Goal: Contribute content: Contribute content

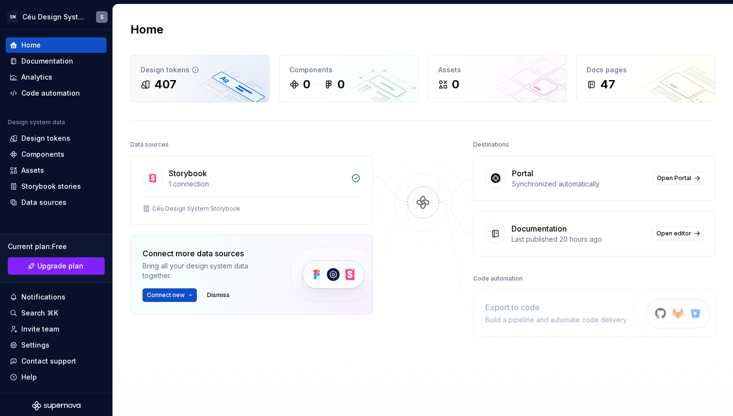
click at [167, 79] on div "407" at bounding box center [165, 85] width 22 height 16
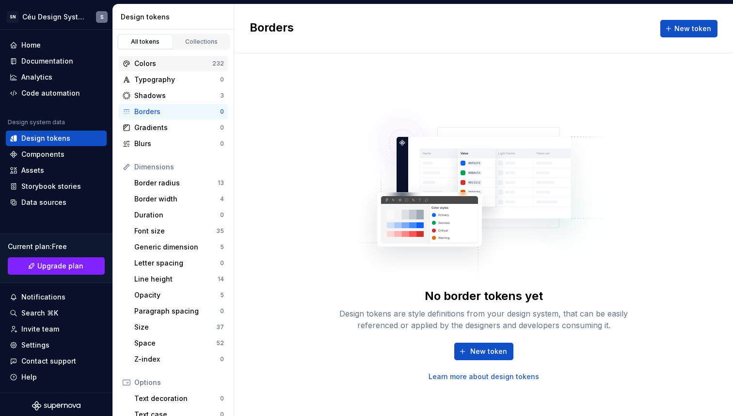
click at [152, 57] on div "Colors 232" at bounding box center [173, 64] width 109 height 16
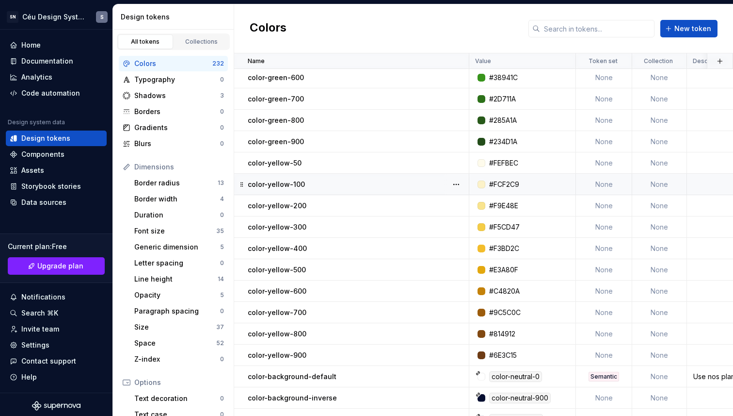
scroll to position [2273, 0]
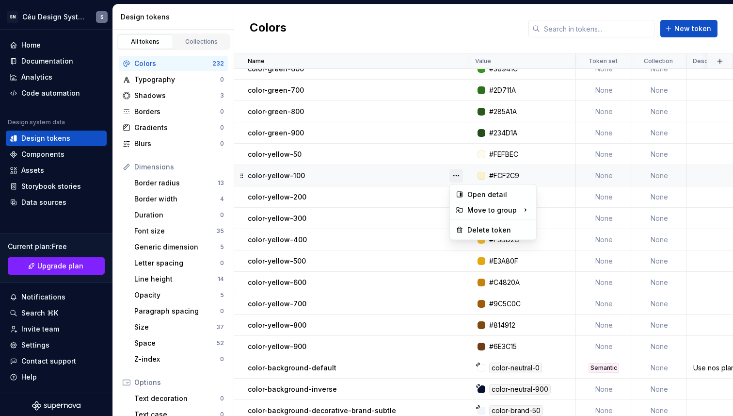
click at [454, 170] on button "button" at bounding box center [457, 176] width 14 height 14
click at [386, 223] on html "SN Céu Design System S Home Documentation Analytics Code automation Design syst…" at bounding box center [366, 208] width 733 height 416
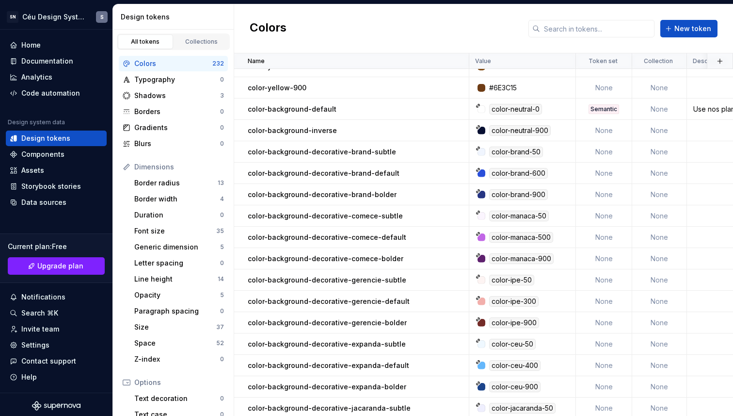
scroll to position [2532, 0]
click at [458, 150] on button "button" at bounding box center [457, 152] width 14 height 14
click at [470, 205] on div "Delete token" at bounding box center [499, 206] width 63 height 10
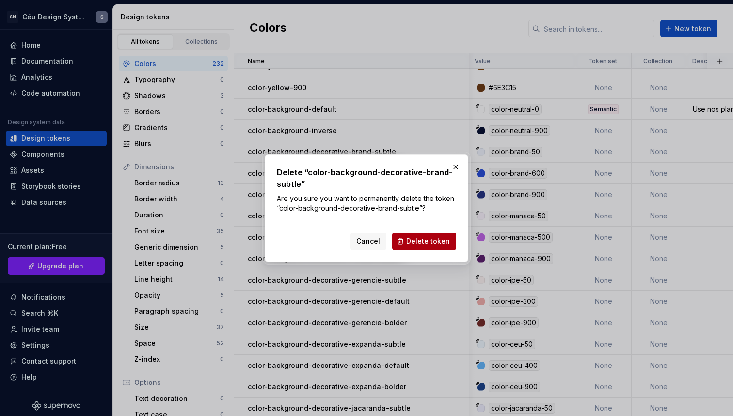
click at [432, 245] on span "Delete token" at bounding box center [428, 241] width 44 height 10
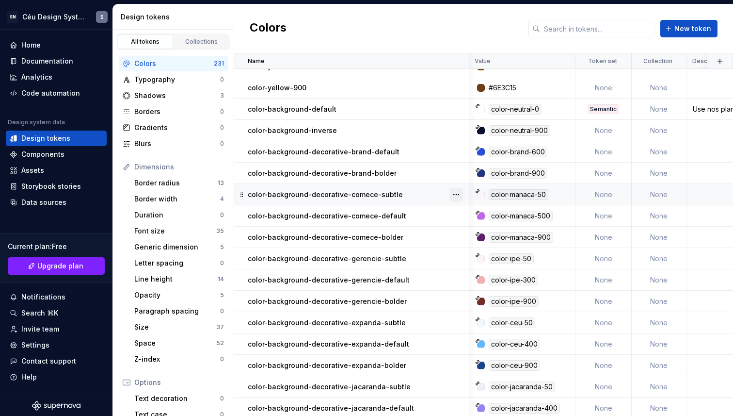
click at [458, 194] on button "button" at bounding box center [457, 195] width 14 height 14
click at [461, 245] on icon at bounding box center [460, 249] width 8 height 8
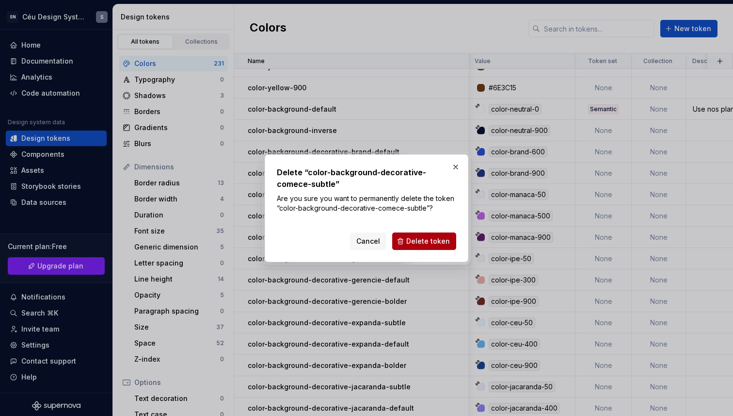
click at [414, 233] on button "Delete token" at bounding box center [424, 240] width 64 height 17
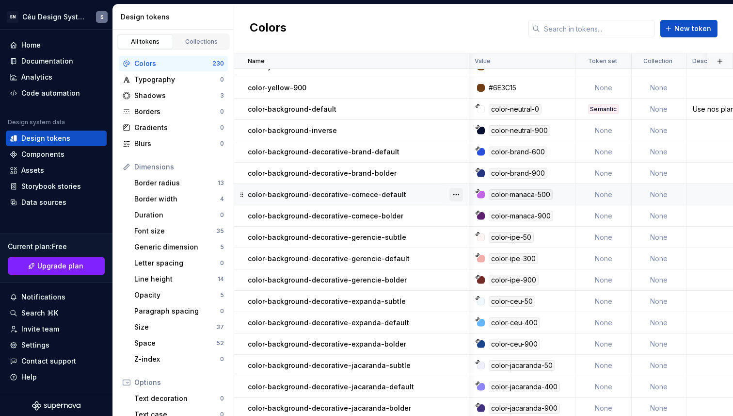
click at [461, 193] on button "button" at bounding box center [457, 195] width 14 height 14
click at [477, 252] on div "Delete token" at bounding box center [499, 249] width 63 height 10
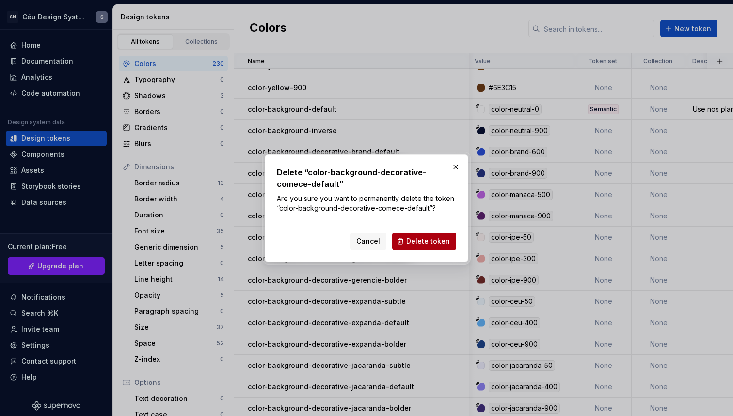
click at [419, 240] on span "Delete token" at bounding box center [428, 241] width 44 height 10
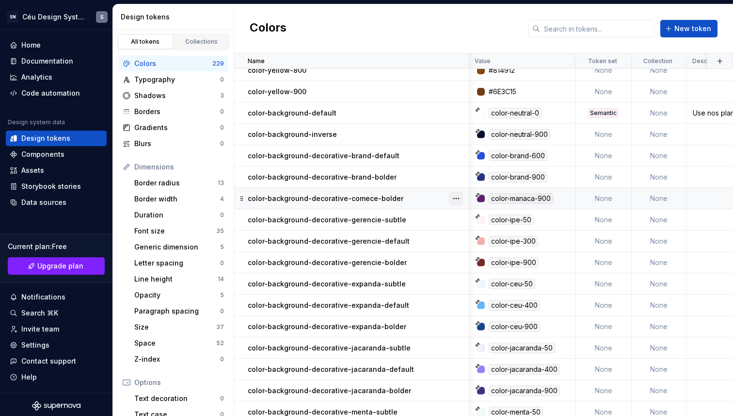
scroll to position [2524, 0]
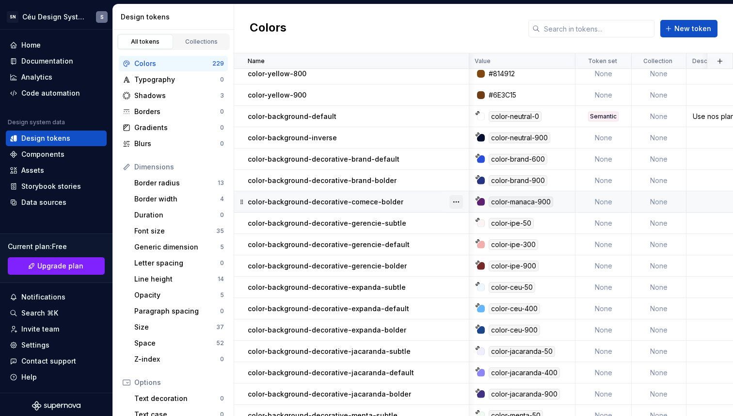
click at [459, 203] on button "button" at bounding box center [457, 202] width 14 height 14
click at [416, 159] on html "SN Céu Design System S Home Documentation Analytics Code automation Design syst…" at bounding box center [366, 208] width 733 height 416
click at [419, 178] on div "color-background-decorative-brand-bolder" at bounding box center [358, 181] width 221 height 10
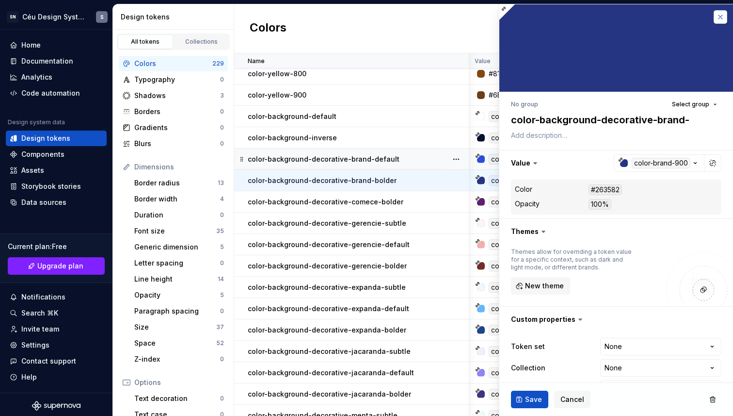
click at [720, 13] on button "button" at bounding box center [721, 17] width 14 height 14
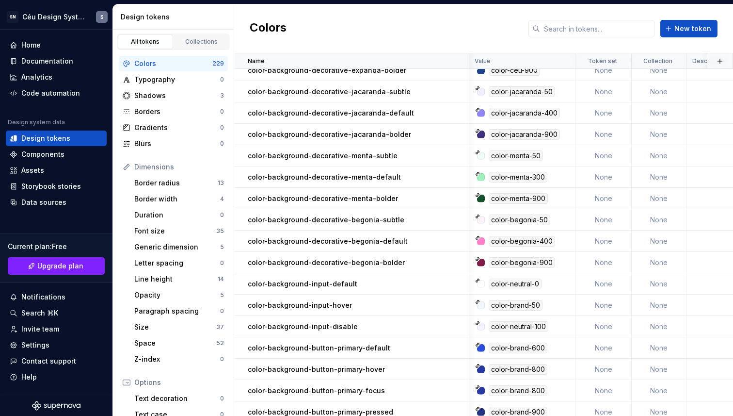
scroll to position [2812, 0]
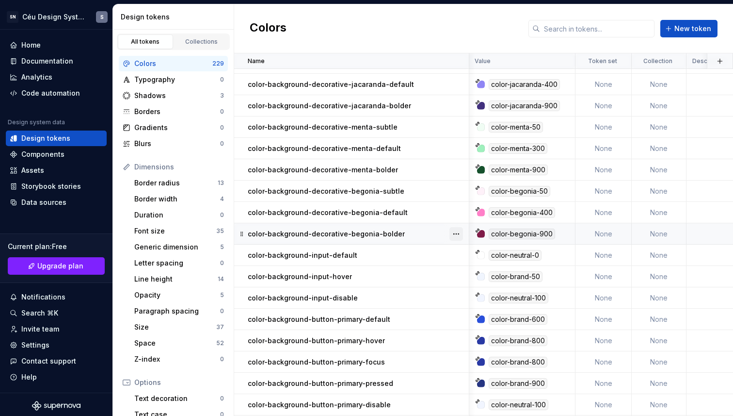
click at [454, 234] on button "button" at bounding box center [457, 234] width 14 height 14
click at [482, 291] on div "Delete token" at bounding box center [499, 288] width 63 height 10
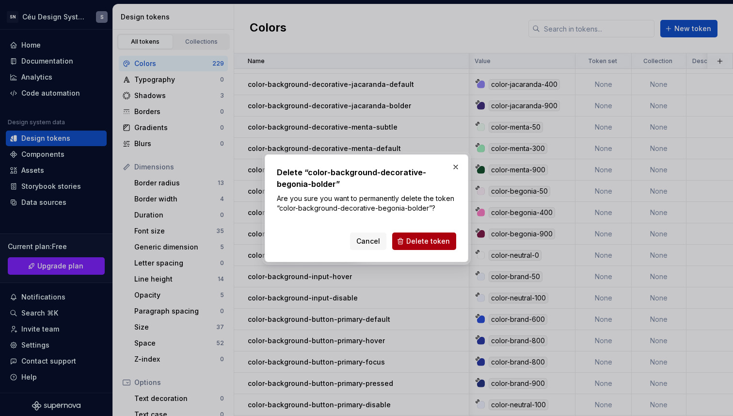
click at [451, 238] on button "Delete token" at bounding box center [424, 240] width 64 height 17
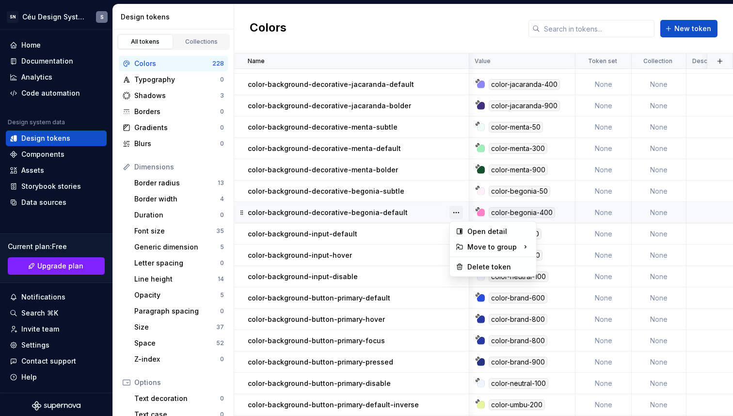
click at [458, 211] on button "button" at bounding box center [457, 213] width 14 height 14
click at [476, 267] on div "Delete token" at bounding box center [499, 267] width 63 height 10
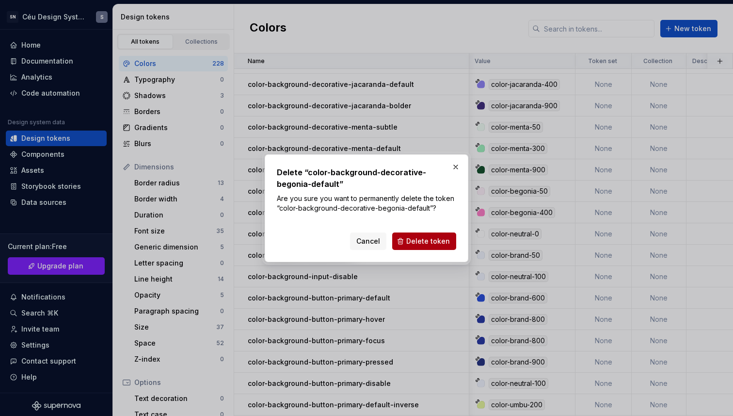
click at [423, 247] on button "Delete token" at bounding box center [424, 240] width 64 height 17
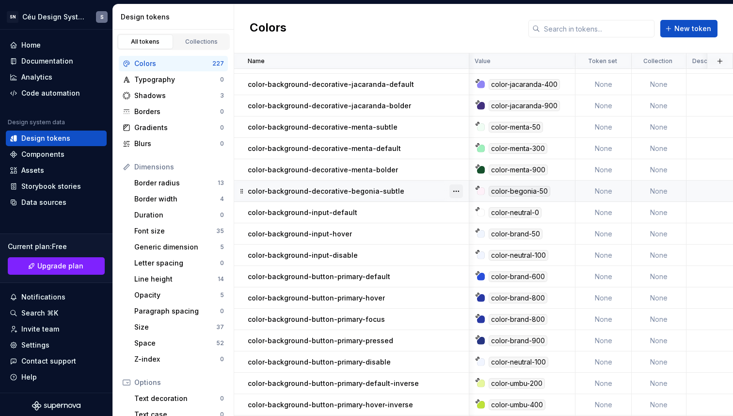
click at [456, 193] on button "button" at bounding box center [457, 191] width 14 height 14
click at [459, 244] on icon at bounding box center [460, 246] width 8 height 8
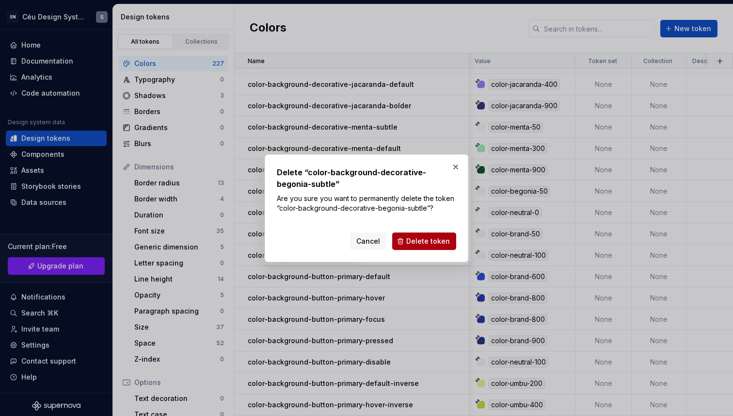
click at [433, 233] on button "Delete token" at bounding box center [424, 240] width 64 height 17
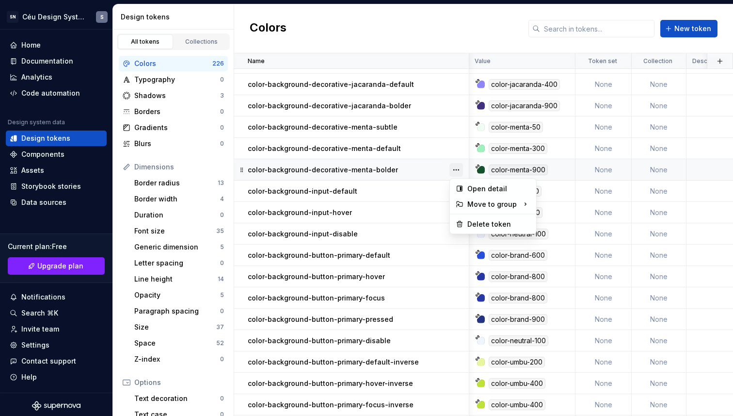
click at [455, 167] on button "button" at bounding box center [457, 170] width 14 height 14
click at [448, 118] on html "SN Céu Design System S Home Documentation Analytics Code automation Design syst…" at bounding box center [366, 208] width 733 height 416
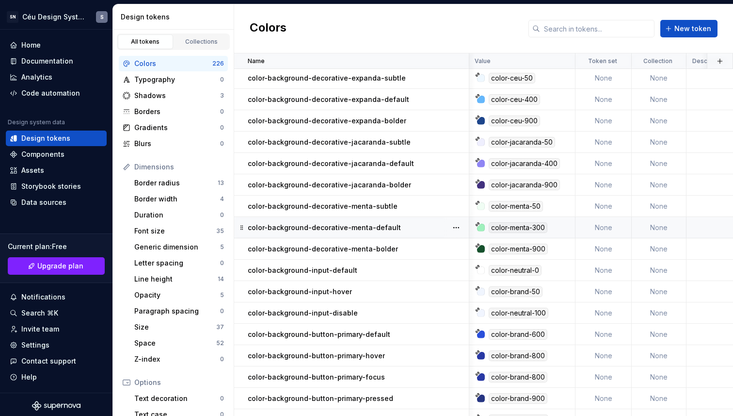
scroll to position [2733, 0]
click at [455, 247] on button "button" at bounding box center [457, 250] width 14 height 14
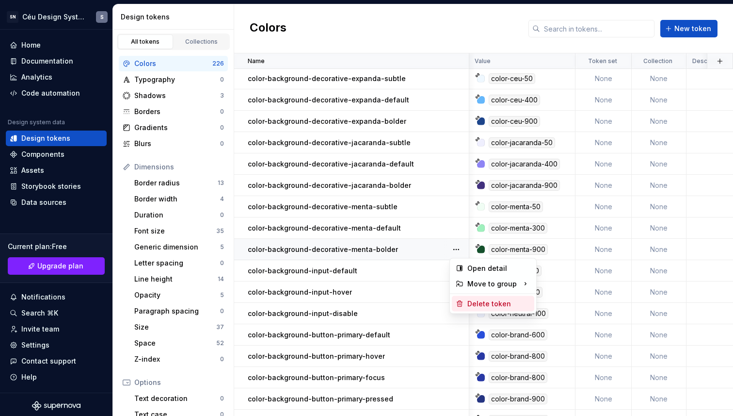
click at [483, 301] on div "Delete token" at bounding box center [499, 304] width 63 height 10
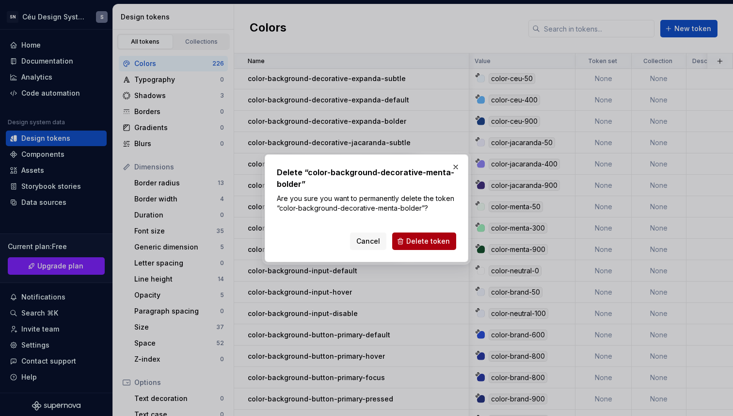
click at [413, 242] on span "Delete token" at bounding box center [428, 241] width 44 height 10
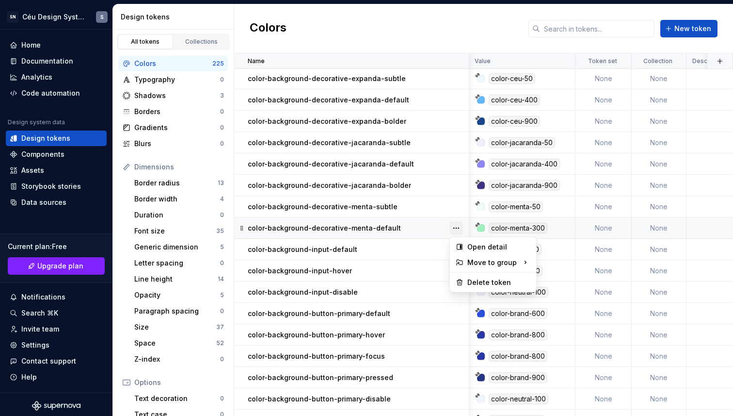
click at [453, 225] on button "button" at bounding box center [457, 228] width 14 height 14
click at [476, 285] on div "Delete token" at bounding box center [499, 282] width 63 height 10
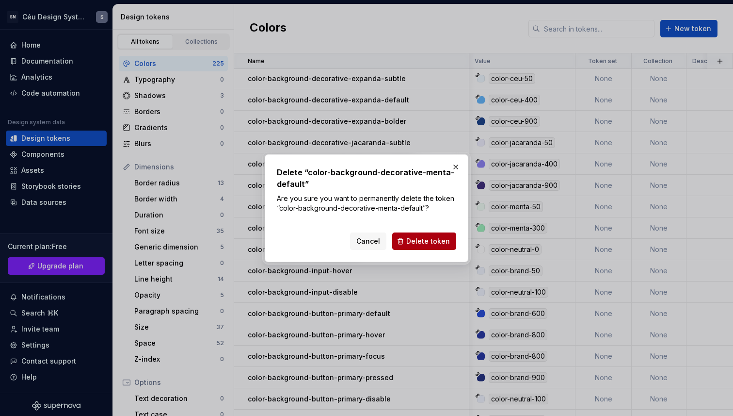
click at [433, 234] on button "Delete token" at bounding box center [424, 240] width 64 height 17
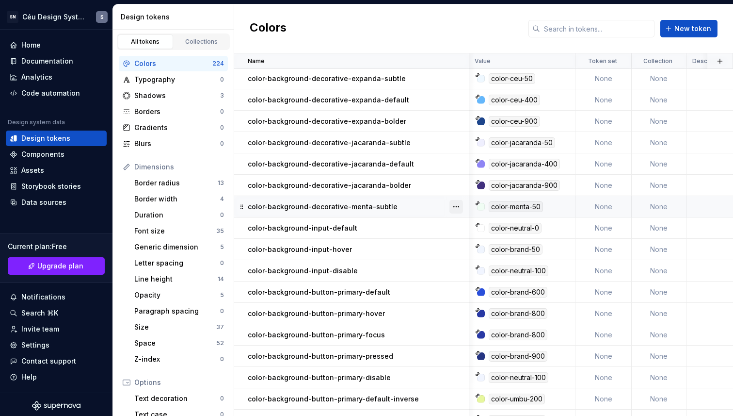
click at [454, 205] on button "button" at bounding box center [457, 207] width 14 height 14
click at [464, 258] on div "Delete token" at bounding box center [493, 261] width 82 height 16
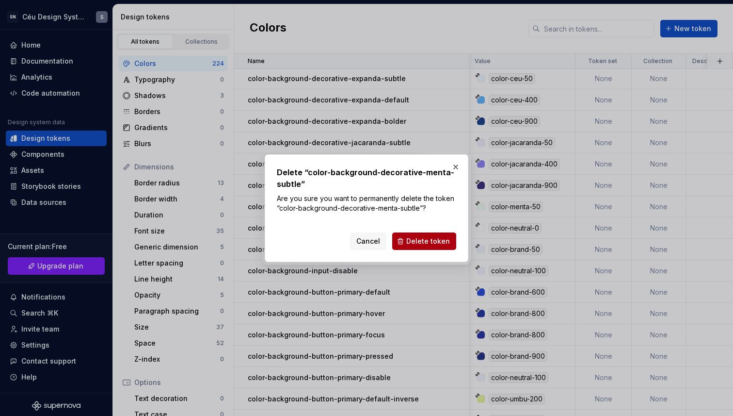
click at [445, 237] on span "Delete token" at bounding box center [428, 241] width 44 height 10
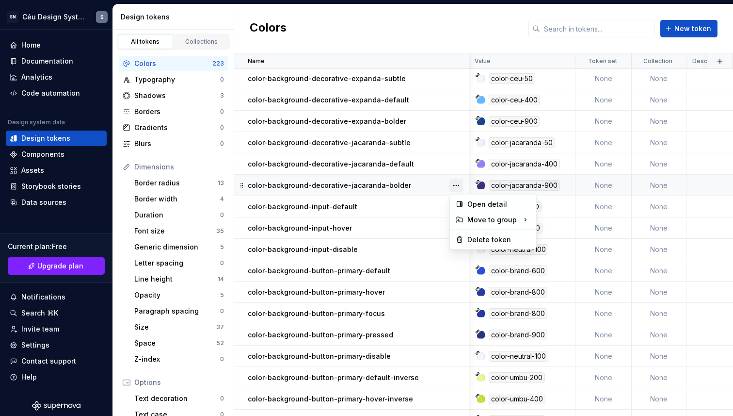
click at [462, 185] on button "button" at bounding box center [457, 186] width 14 height 14
click at [467, 239] on div "Delete token" at bounding box center [493, 240] width 82 height 16
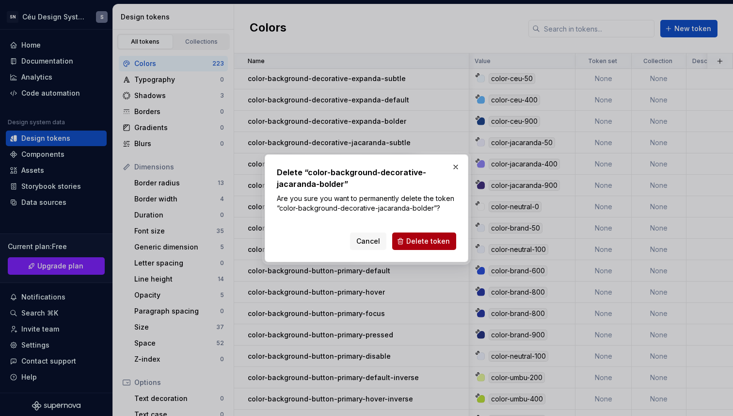
click at [428, 238] on span "Delete token" at bounding box center [428, 241] width 44 height 10
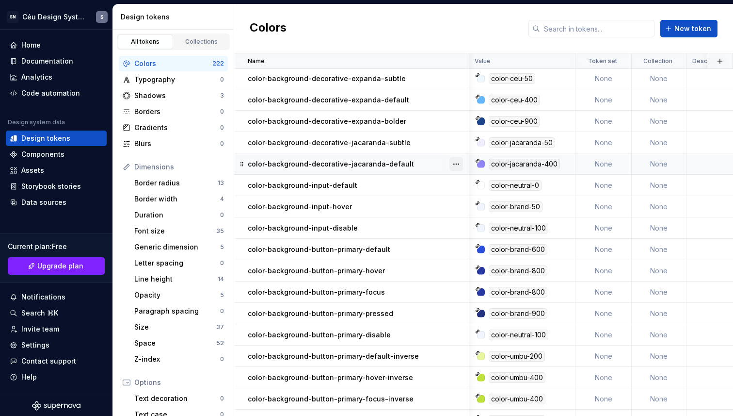
click at [461, 164] on button "button" at bounding box center [457, 164] width 14 height 14
click at [470, 214] on div "Delete token" at bounding box center [499, 218] width 63 height 10
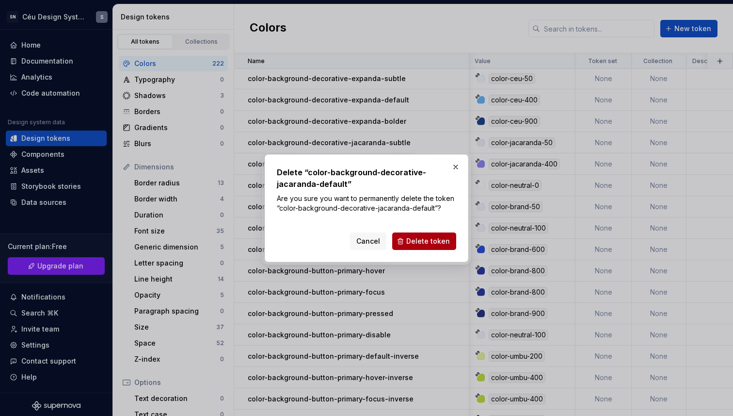
click at [449, 244] on span "Delete token" at bounding box center [428, 241] width 44 height 10
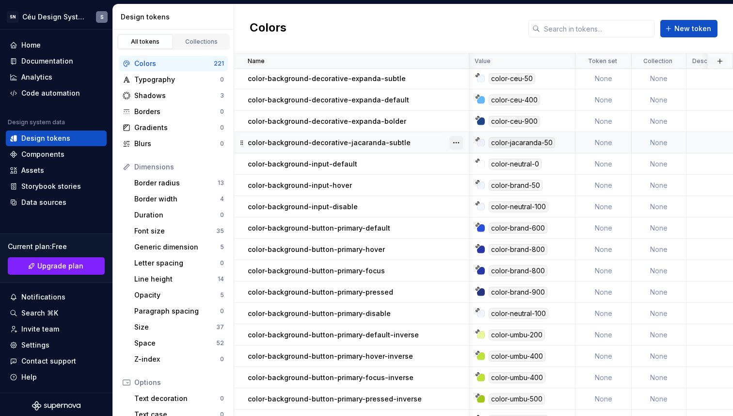
click at [457, 141] on button "button" at bounding box center [457, 143] width 14 height 14
click at [478, 197] on div "Delete token" at bounding box center [499, 197] width 63 height 10
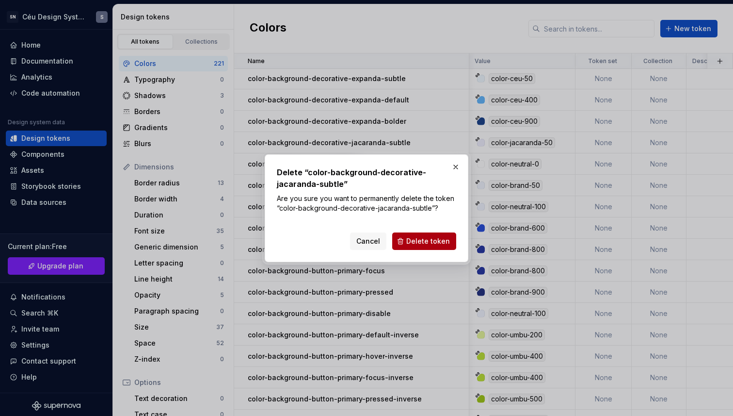
click at [415, 240] on span "Delete token" at bounding box center [428, 241] width 44 height 10
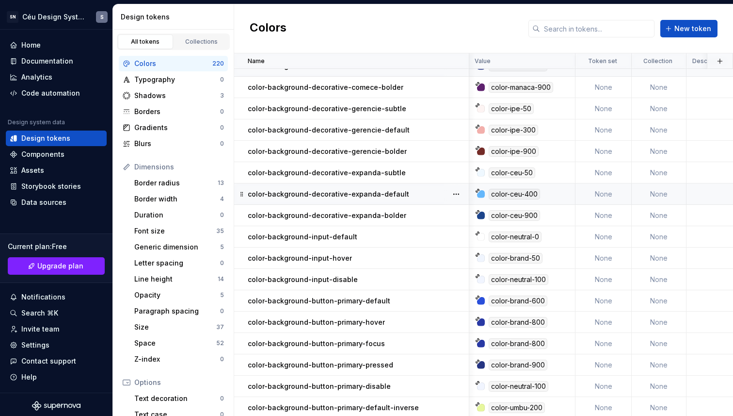
scroll to position [2660, 0]
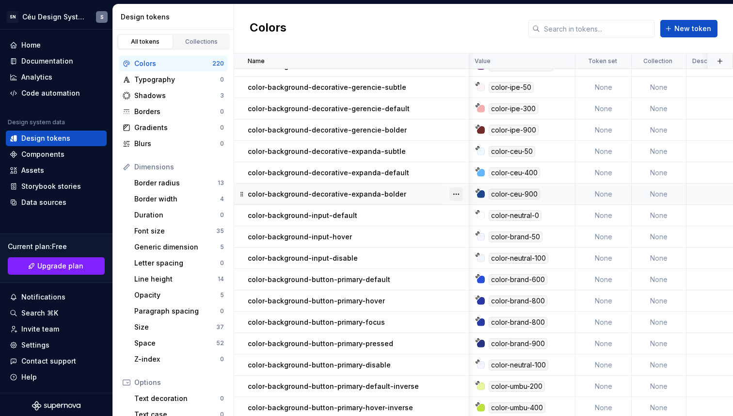
click at [453, 191] on button "button" at bounding box center [457, 194] width 14 height 14
click at [474, 249] on div "Delete token" at bounding box center [499, 249] width 63 height 10
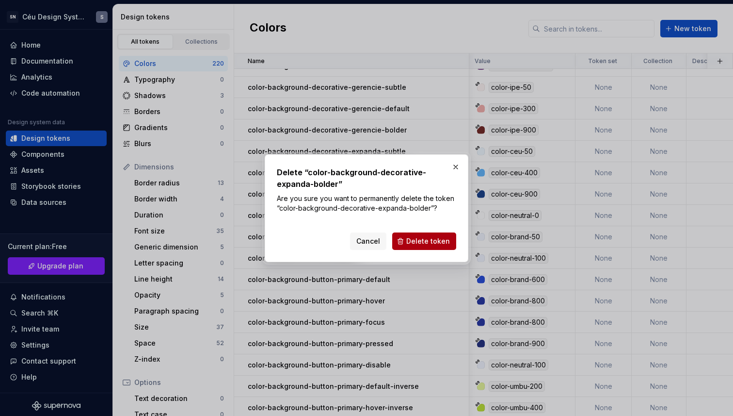
click at [421, 239] on span "Delete token" at bounding box center [428, 241] width 44 height 10
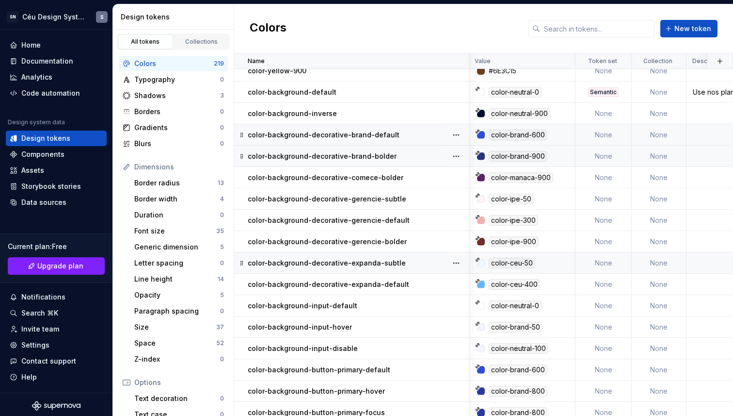
scroll to position [2540, 0]
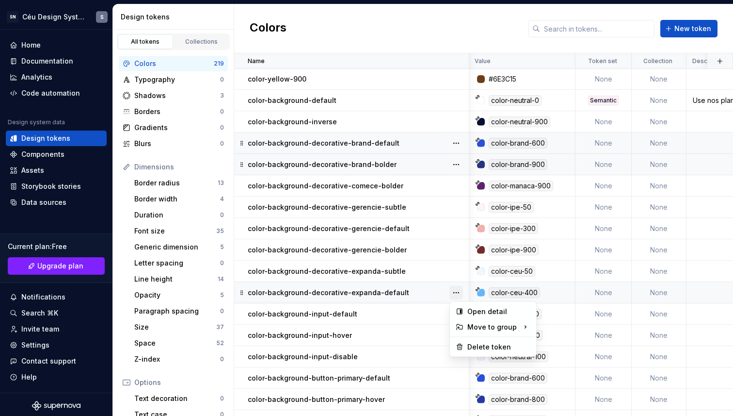
click at [456, 292] on button "button" at bounding box center [457, 293] width 14 height 14
click at [476, 343] on div "Delete token" at bounding box center [499, 347] width 63 height 10
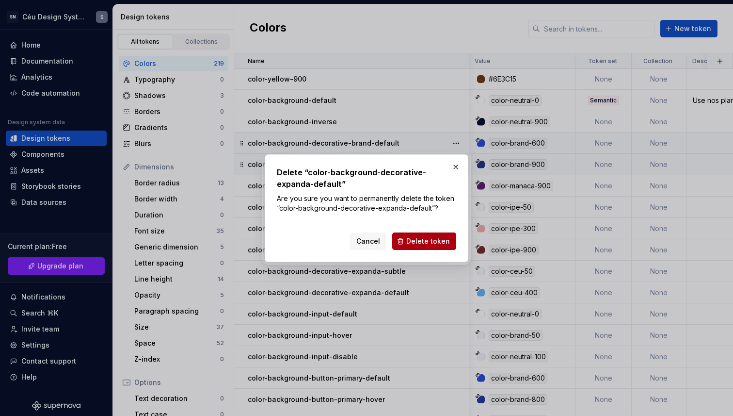
click at [422, 238] on span "Delete token" at bounding box center [428, 241] width 44 height 10
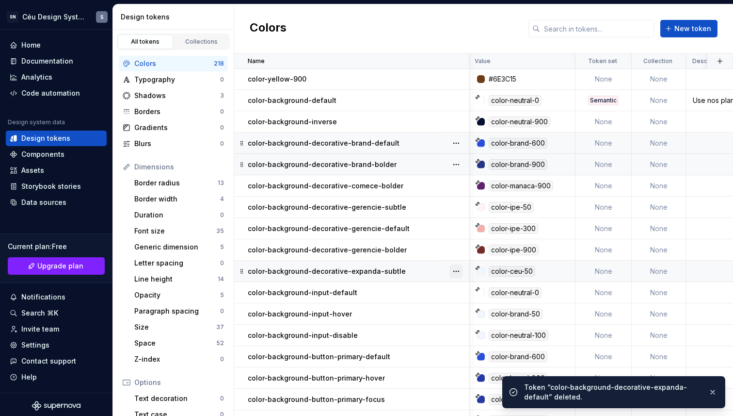
click at [456, 268] on button "button" at bounding box center [457, 271] width 14 height 14
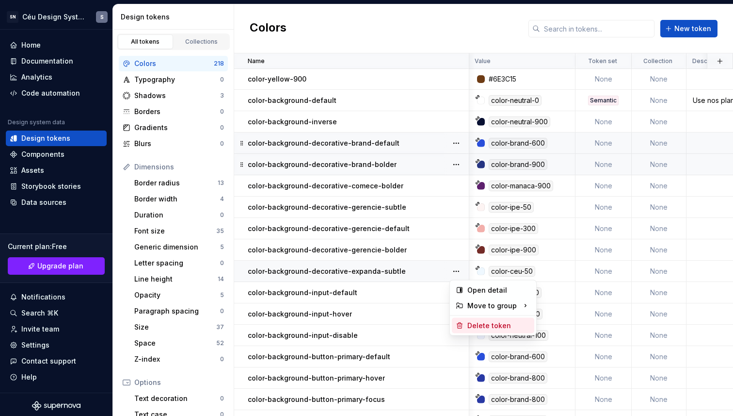
click at [472, 322] on div "Delete token" at bounding box center [499, 326] width 63 height 10
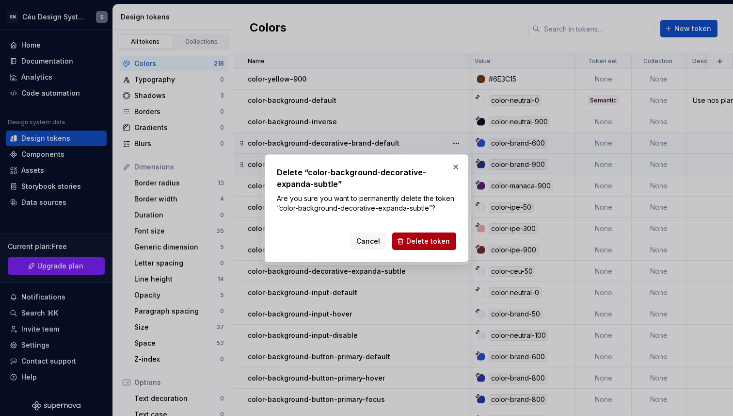
click at [422, 239] on span "Delete token" at bounding box center [428, 241] width 44 height 10
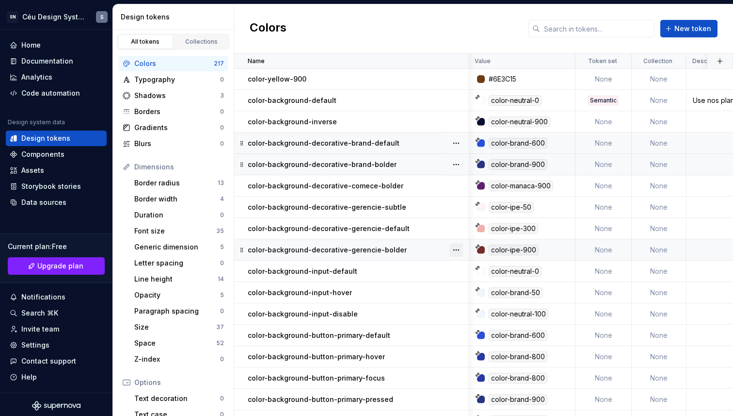
click at [456, 246] on button "button" at bounding box center [457, 250] width 14 height 14
click at [468, 301] on div "Delete token" at bounding box center [499, 304] width 63 height 10
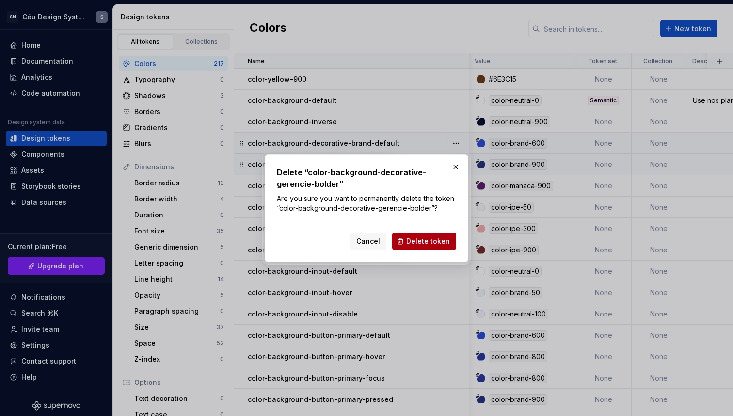
click at [398, 242] on button "Delete token" at bounding box center [424, 240] width 64 height 17
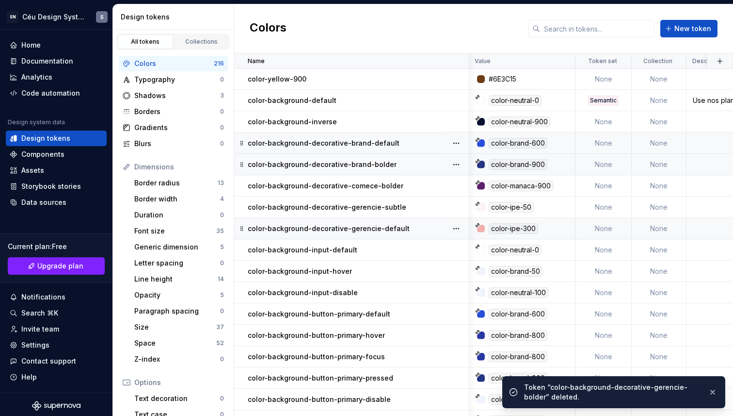
click at [439, 224] on div "color-background-decorative-gerencie-default" at bounding box center [358, 229] width 221 height 10
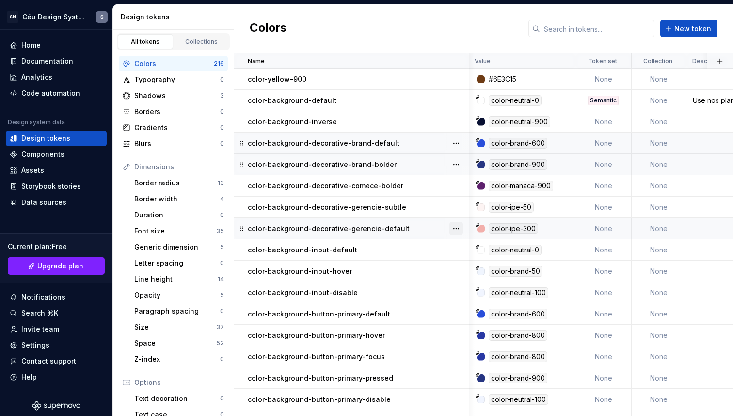
click at [457, 227] on button "button" at bounding box center [457, 229] width 14 height 14
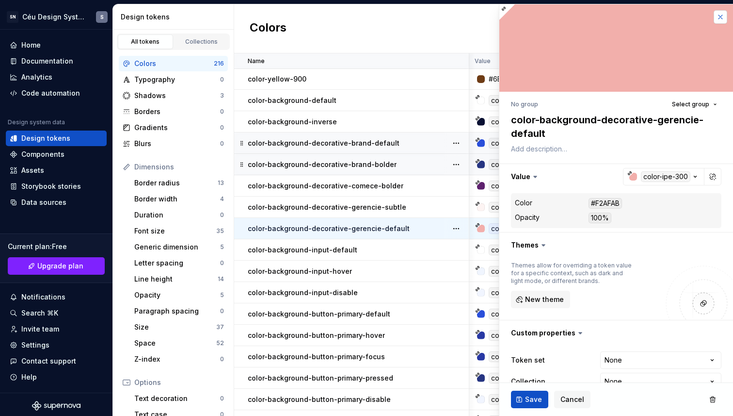
click at [723, 13] on button "button" at bounding box center [721, 17] width 14 height 14
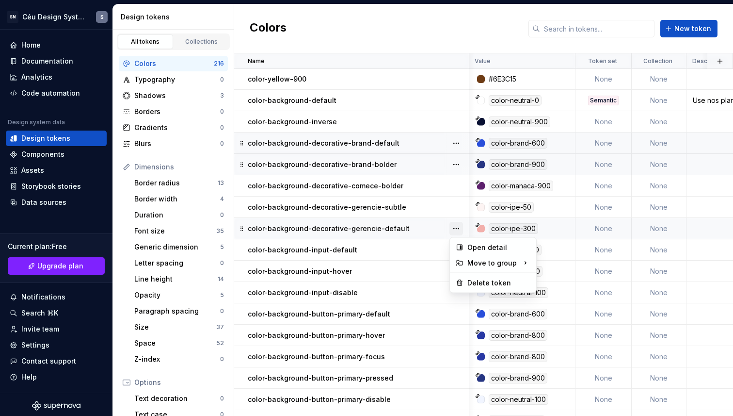
click at [457, 227] on button "button" at bounding box center [457, 229] width 14 height 14
click at [476, 278] on div "Delete token" at bounding box center [499, 283] width 63 height 10
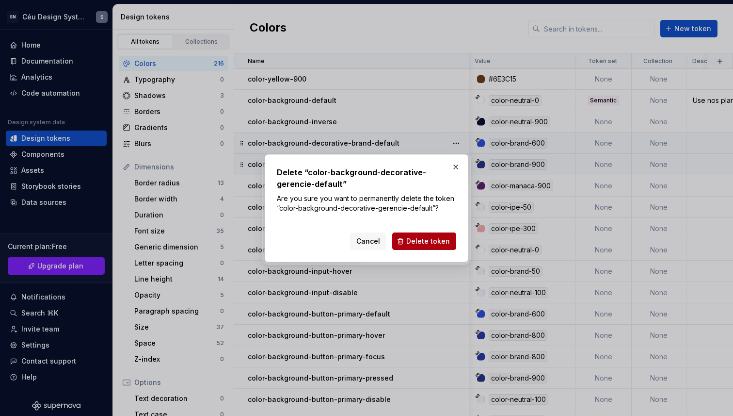
click at [430, 241] on span "Delete token" at bounding box center [428, 241] width 44 height 10
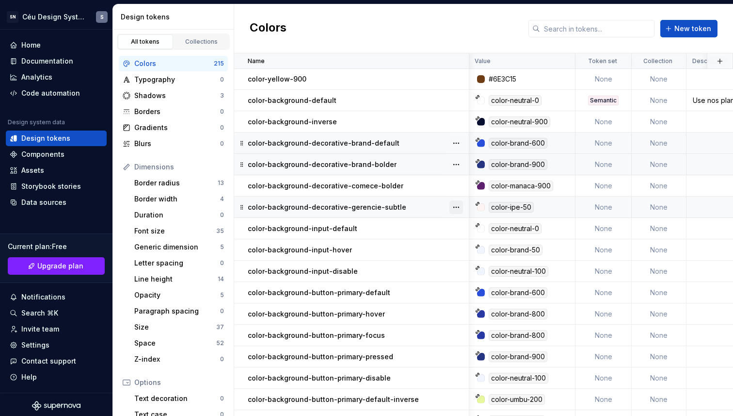
click at [458, 205] on button "button" at bounding box center [457, 207] width 14 height 14
click at [471, 261] on div "Delete token" at bounding box center [499, 262] width 63 height 10
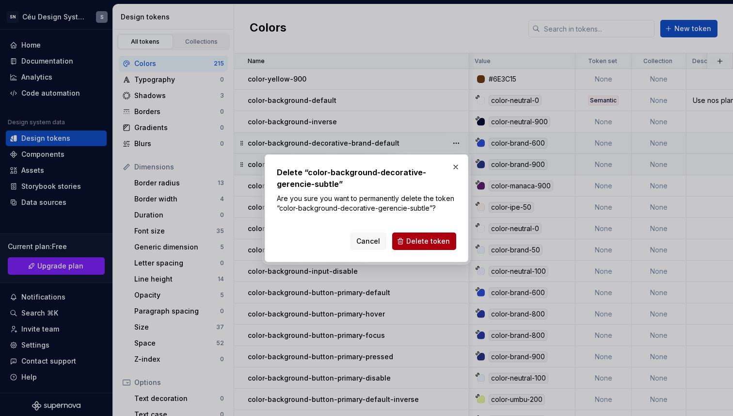
click at [440, 232] on button "Delete token" at bounding box center [424, 240] width 64 height 17
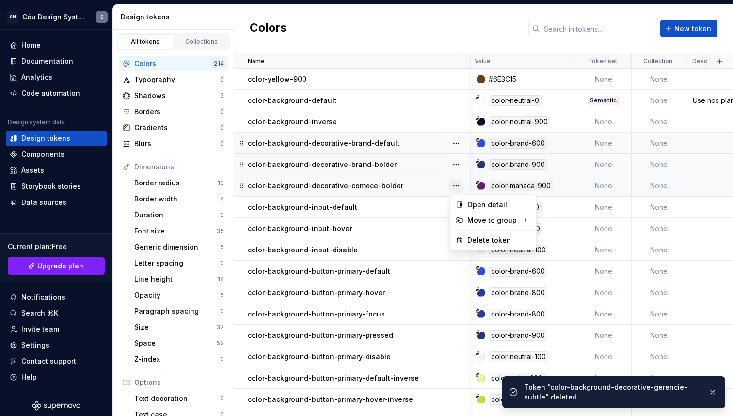
click at [462, 184] on button "button" at bounding box center [457, 186] width 14 height 14
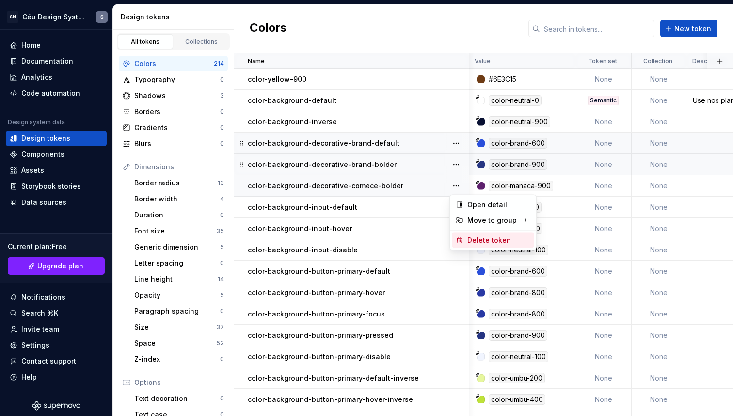
click at [463, 243] on icon at bounding box center [460, 240] width 8 height 8
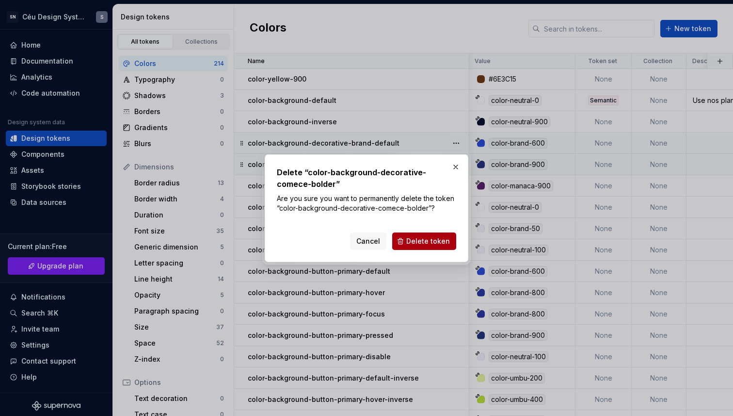
click at [408, 237] on button "Delete token" at bounding box center [424, 240] width 64 height 17
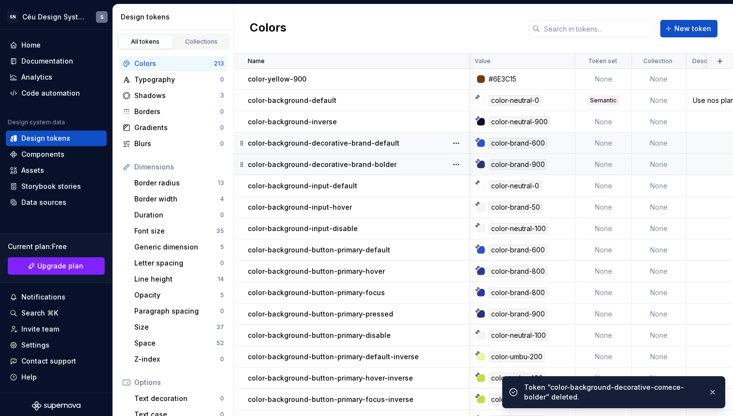
click at [336, 143] on p "color-background-decorative-brand-default" at bounding box center [324, 143] width 152 height 10
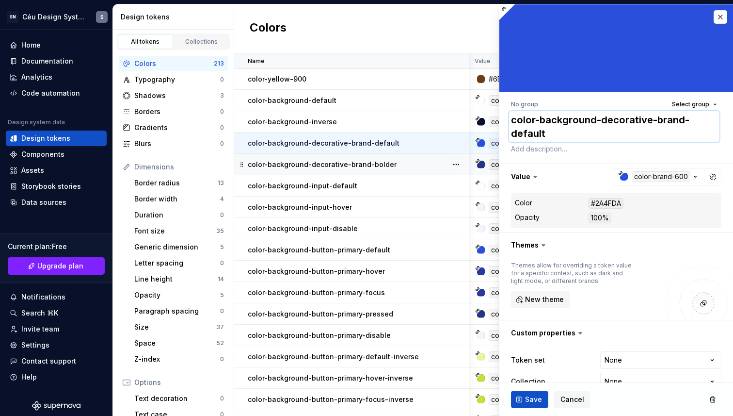
click at [677, 124] on textarea "color-background-decorative-brand-default" at bounding box center [614, 126] width 211 height 31
click at [674, 124] on textarea "color-background-decorative-brand-default" at bounding box center [614, 126] width 211 height 31
type textarea "*"
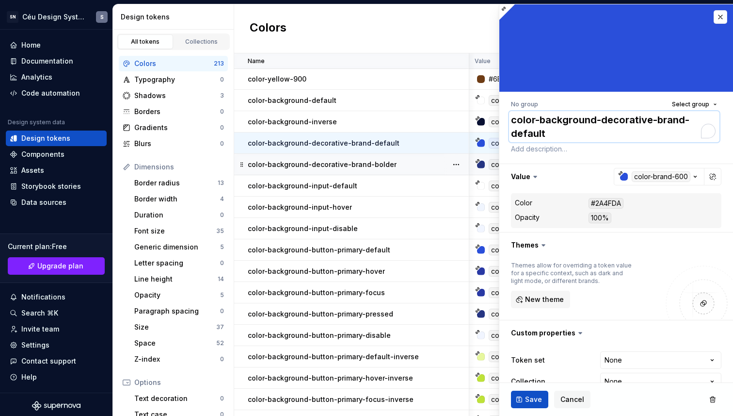
type textarea "color-background-decorative-s-default"
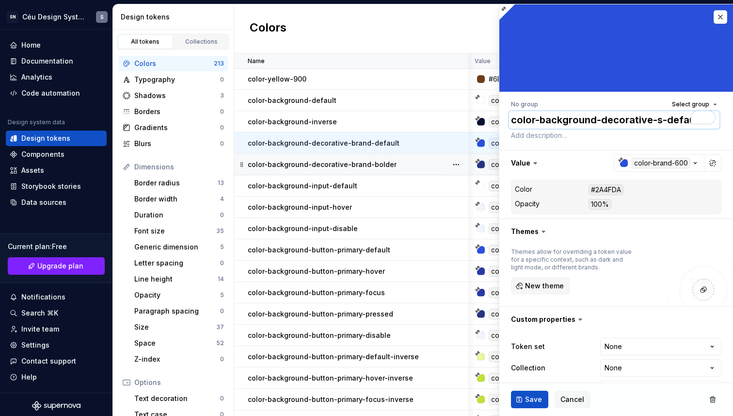
type textarea "*"
type textarea "color-background-decorative-se-default"
type textarea "*"
type textarea "color-background-decorative-seb-default"
type textarea "*"
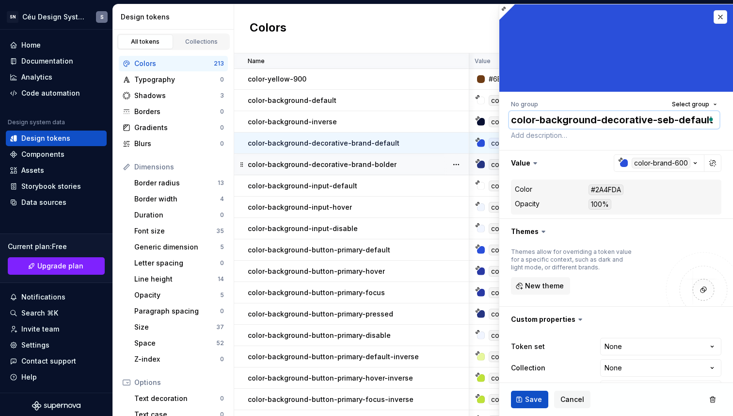
type textarea "color-background-decorative-sebr-default"
type textarea "*"
type textarea "color-background-decorative-sebra-default"
type textarea "*"
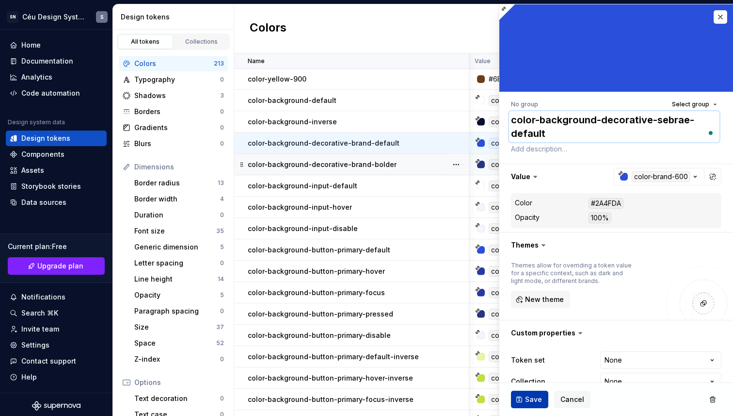
type textarea "color-background-decorative-sebrae-default"
click at [533, 398] on span "Save" at bounding box center [533, 399] width 17 height 10
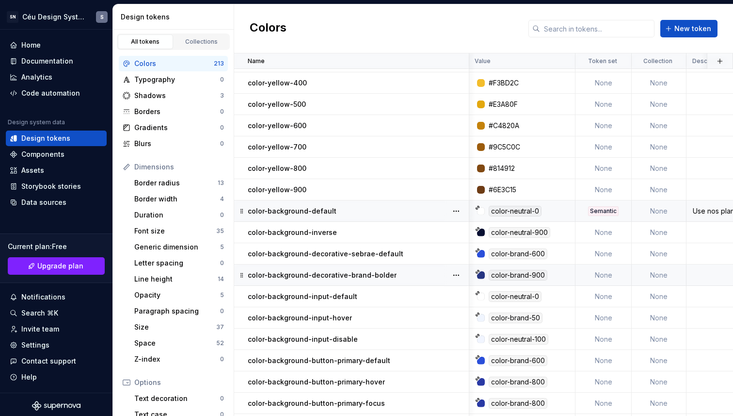
scroll to position [2434, 0]
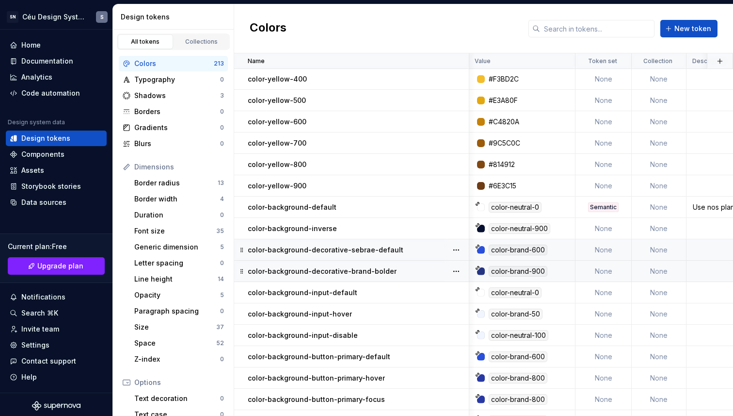
click at [392, 245] on p "color-background-decorative-sebrae-default" at bounding box center [326, 250] width 156 height 10
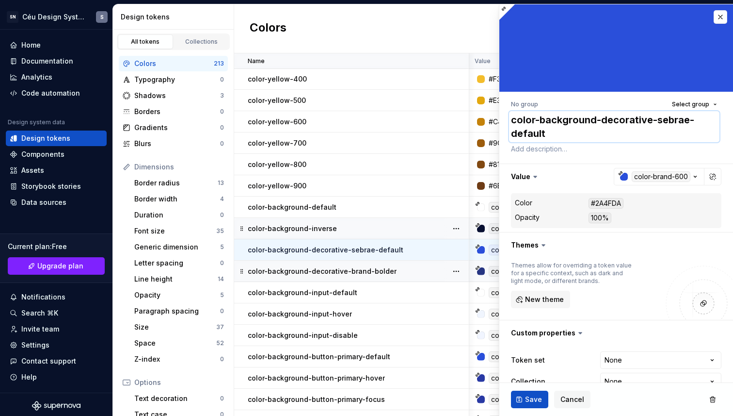
click at [666, 123] on textarea "color-background-decorative-sebrae-default" at bounding box center [614, 126] width 211 height 31
type textarea "*"
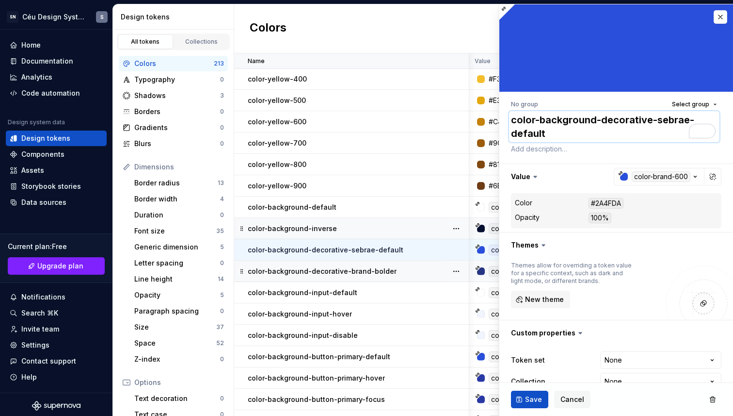
type textarea "color-background-decorative-b-default"
type textarea "*"
type textarea "color-background-decorative-br-default"
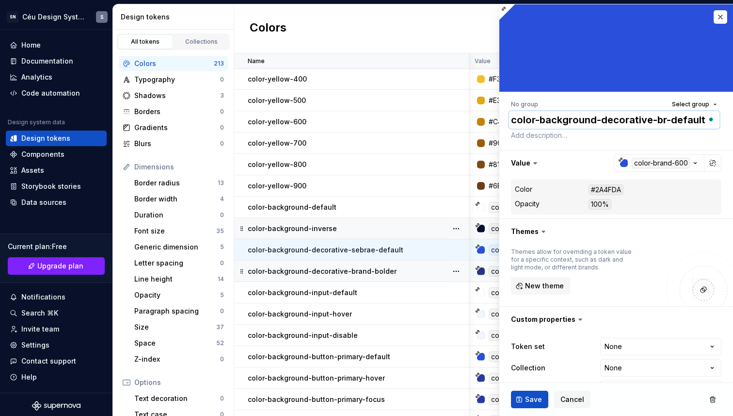
type textarea "*"
type textarea "color-background-decorative-bra-default"
type textarea "*"
type textarea "color-background-decorative-bran-default"
type textarea "*"
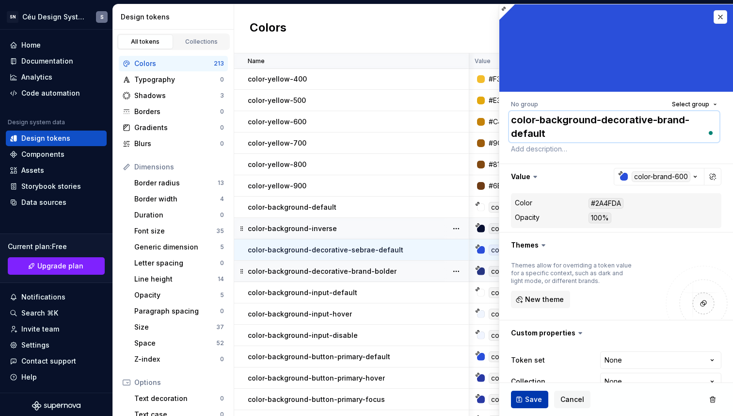
type textarea "color-background-decorative-brand-default"
click at [534, 403] on span "Save" at bounding box center [533, 399] width 17 height 10
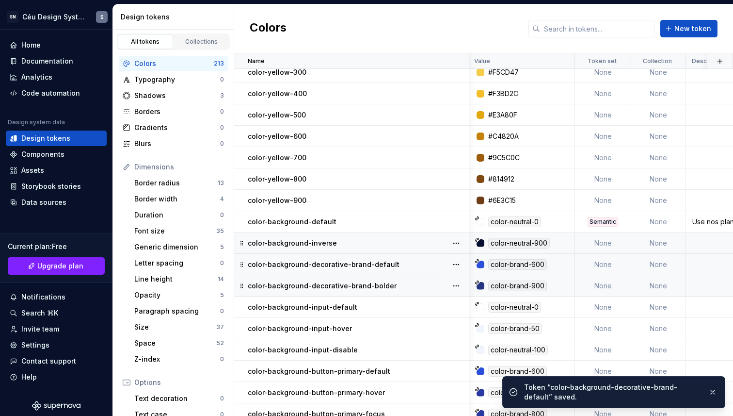
scroll to position [2419, 1]
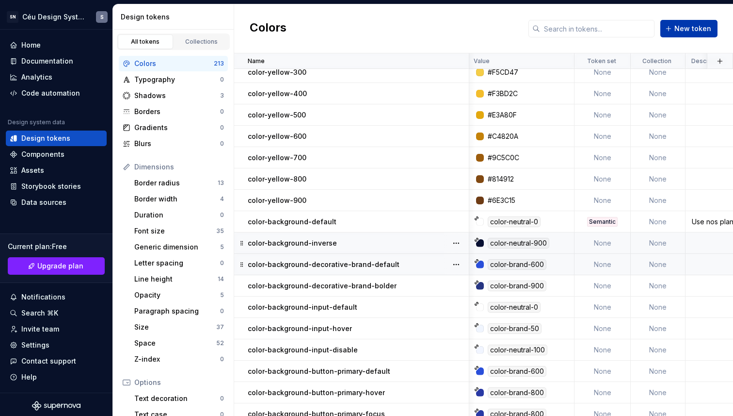
click at [695, 29] on span "New token" at bounding box center [693, 29] width 37 height 10
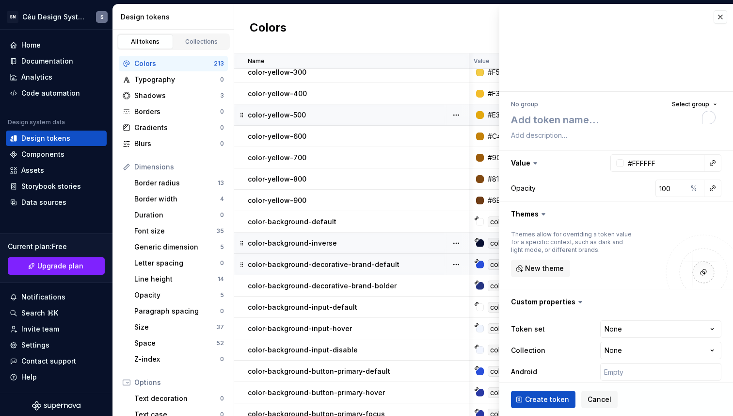
type textarea "*"
type textarea "c"
type textarea "*"
type textarea "co"
type textarea "*"
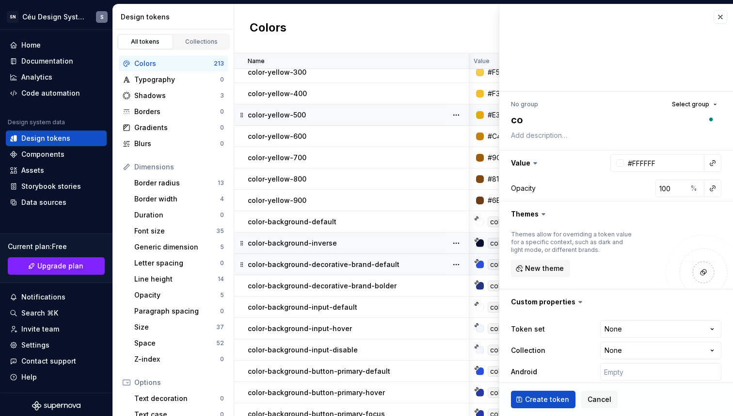
type textarea "col"
type textarea "*"
type textarea "colo"
type textarea "*"
type textarea "color"
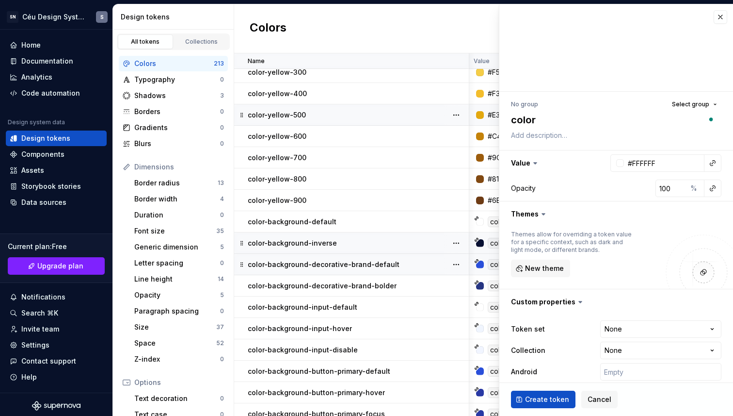
type textarea "*"
type textarea "color-"
type textarea "*"
type textarea "color-b"
type textarea "*"
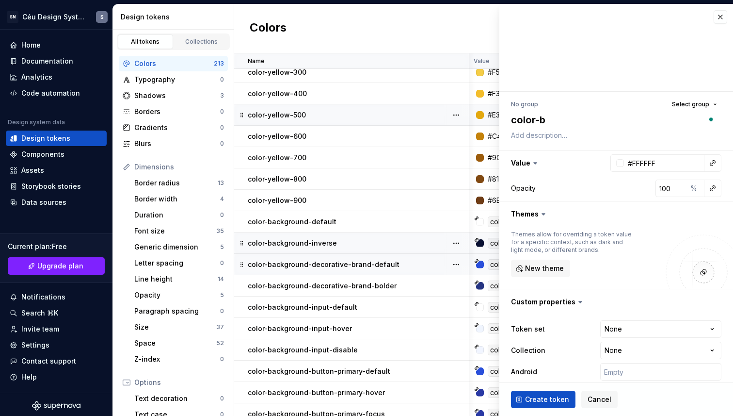
type textarea "color-ba"
type textarea "*"
type textarea "color-bac"
type textarea "*"
type textarea "color-back"
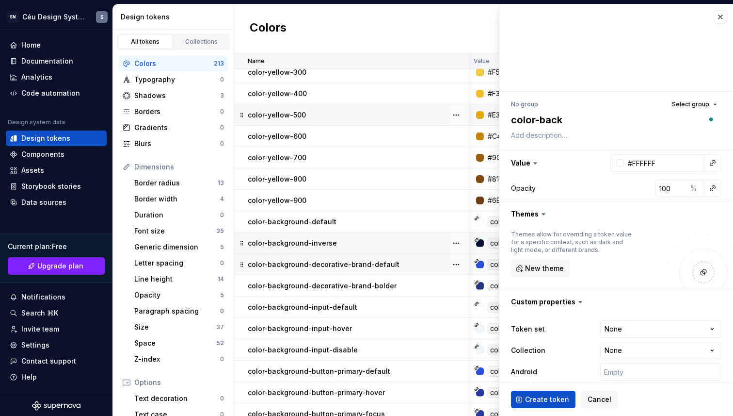
type textarea "*"
type textarea "color-backg"
type textarea "*"
type textarea "color-backgr"
type textarea "*"
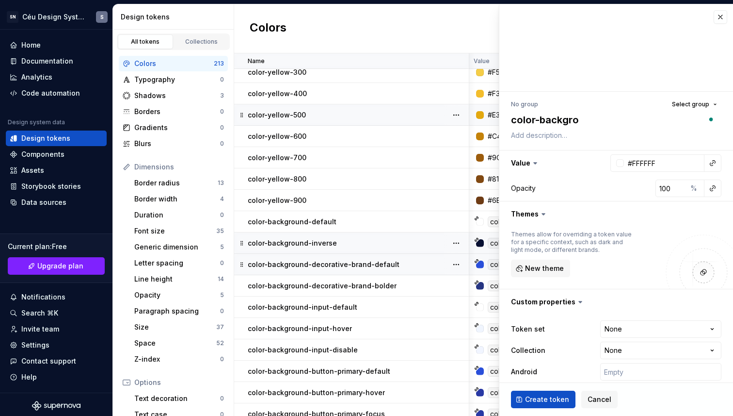
type textarea "color-backgrou"
type textarea "*"
type textarea "color-backgrouin"
type textarea "*"
type textarea "color-backgrouind"
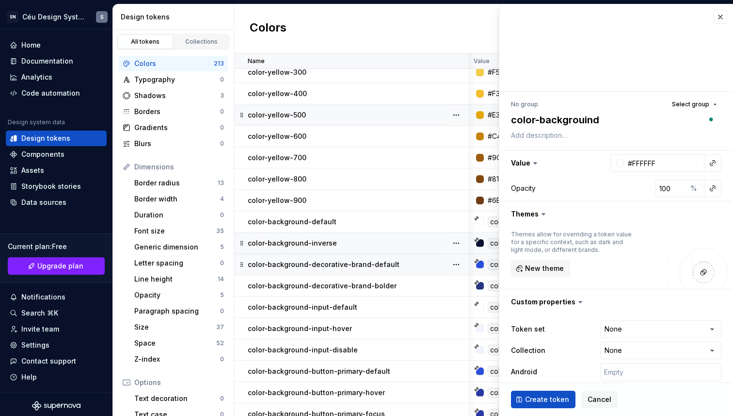
type textarea "*"
type textarea "color-backgrouin"
type textarea "*"
type textarea "color-backgroui"
type textarea "*"
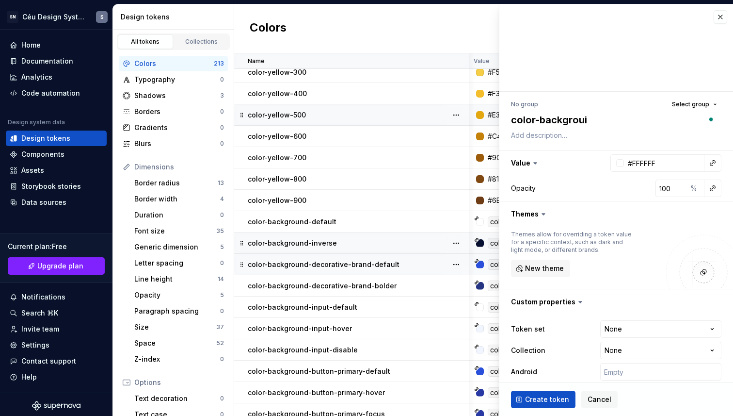
type textarea "color-backgrou"
type textarea "*"
type textarea "color-backgroun"
type textarea "*"
type textarea "color-background"
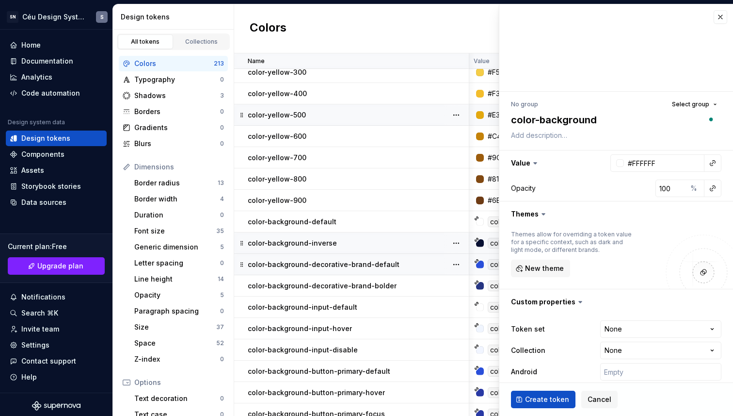
type textarea "*"
type textarea "color-background-"
type textarea "*"
type textarea "color-background-b"
type textarea "*"
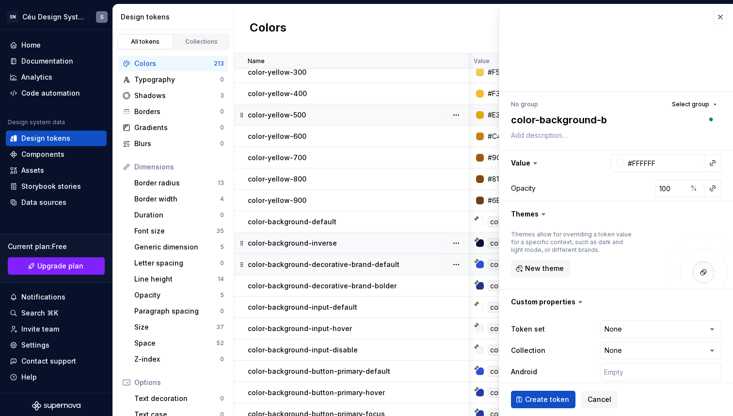
type textarea "color-background-br"
type textarea "*"
type textarea "color-background-bra"
type textarea "*"
type textarea "color-background-bran"
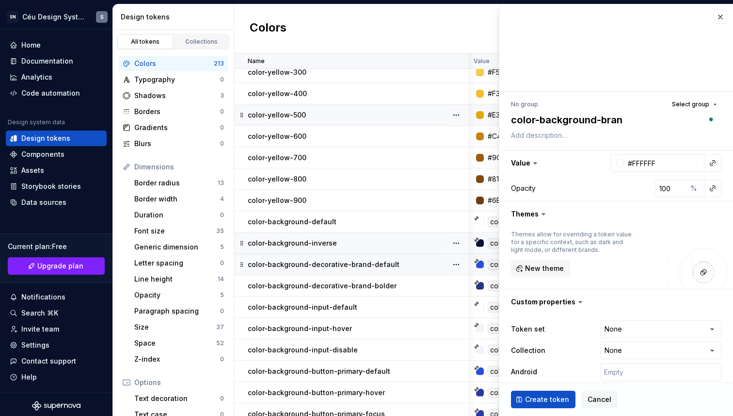
type textarea "*"
type textarea "color-background-brand"
type textarea "*"
type textarea "color-background-brand-"
type textarea "*"
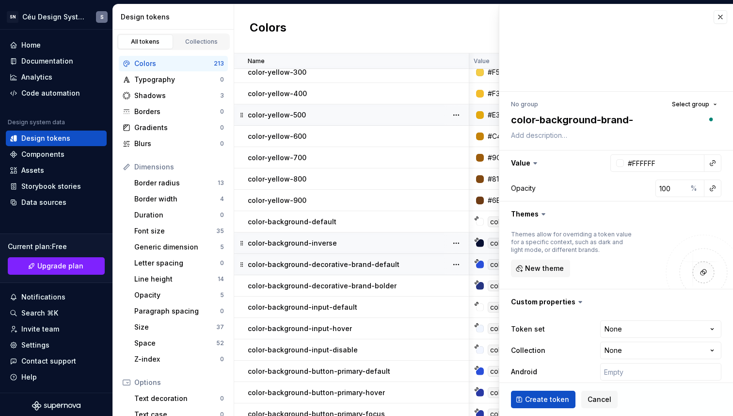
type textarea "color-background-brand-s"
type textarea "*"
type textarea "color-background-brand-su"
type textarea "*"
type textarea "color-background-brand-sub"
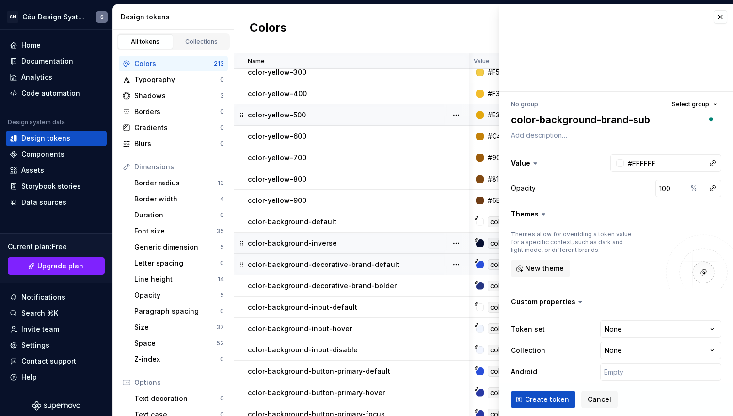
type textarea "*"
type textarea "color-background-brand-subt"
type textarea "*"
type textarea "color-background-brand-subtl"
type textarea "*"
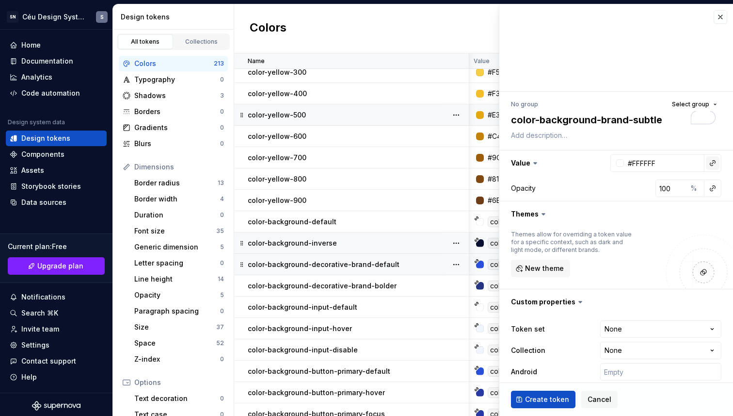
type textarea "color-background-brand-subtle"
click at [718, 164] on button "button" at bounding box center [713, 163] width 14 height 14
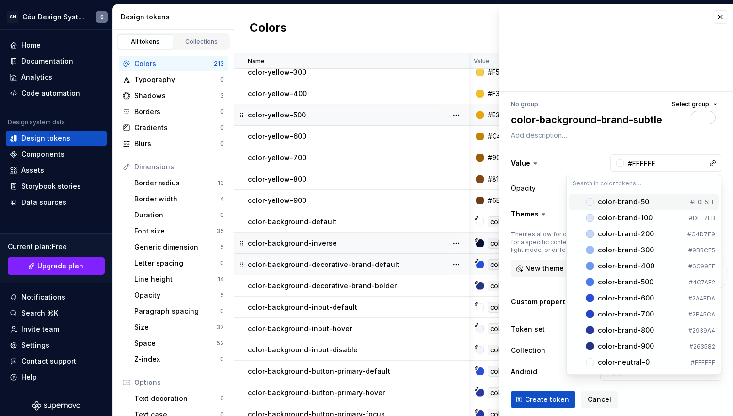
click at [630, 202] on div "color-brand-50" at bounding box center [623, 202] width 51 height 10
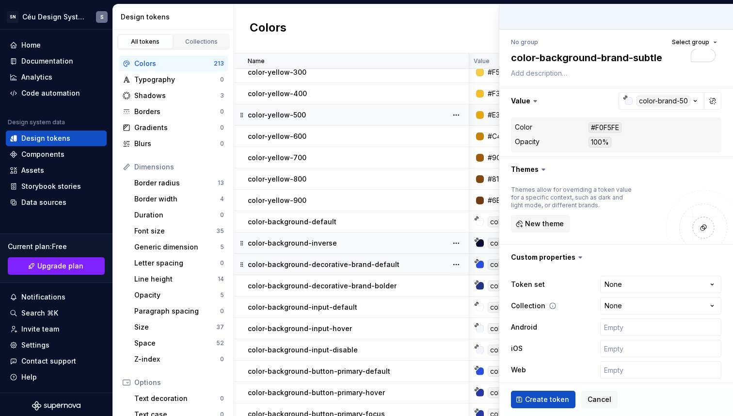
scroll to position [70, 0]
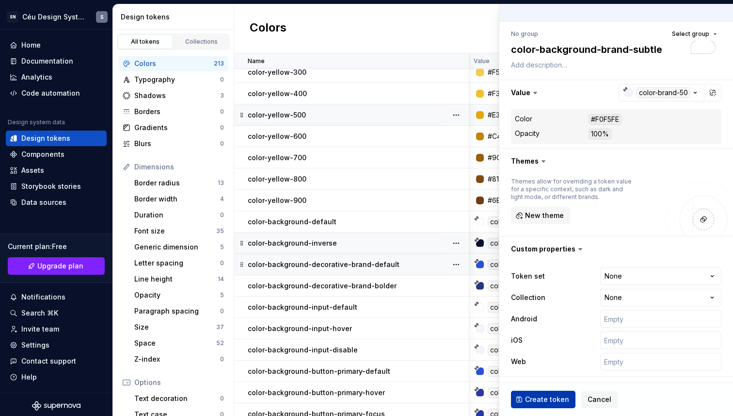
click at [547, 392] on button "Create token" at bounding box center [543, 398] width 65 height 17
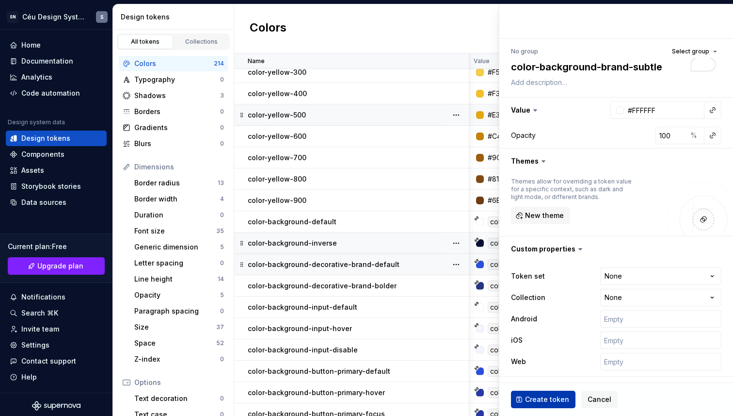
type textarea "*"
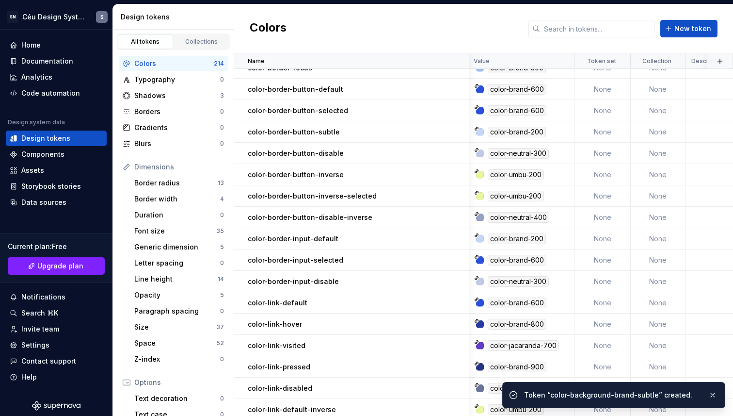
scroll to position [4221, 1]
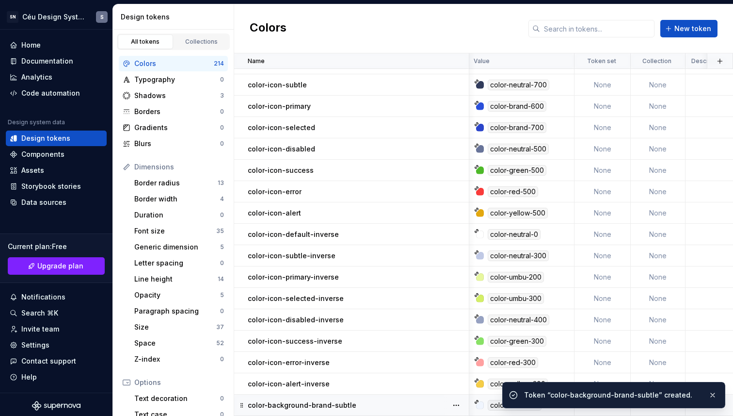
click at [336, 401] on p "color-background-brand-subtle" at bounding box center [302, 405] width 109 height 10
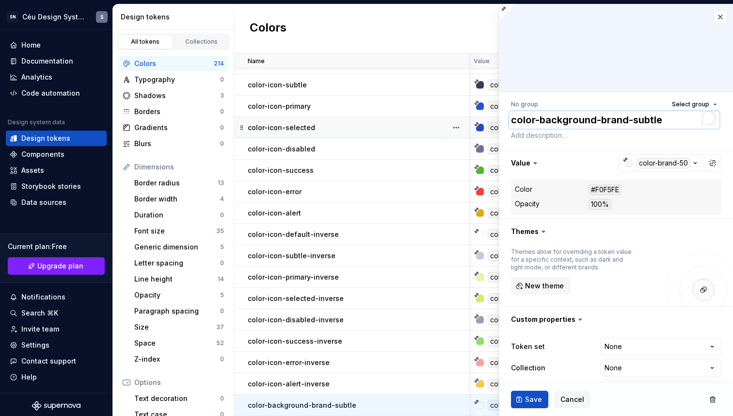
click at [599, 118] on textarea "color-background-brand-subtle" at bounding box center [614, 119] width 211 height 17
click at [598, 123] on textarea "color-background-brand-subtle" at bounding box center [614, 119] width 211 height 17
type textarea "*"
type textarea "color-backgroundd-brand-subtle"
type textarea "*"
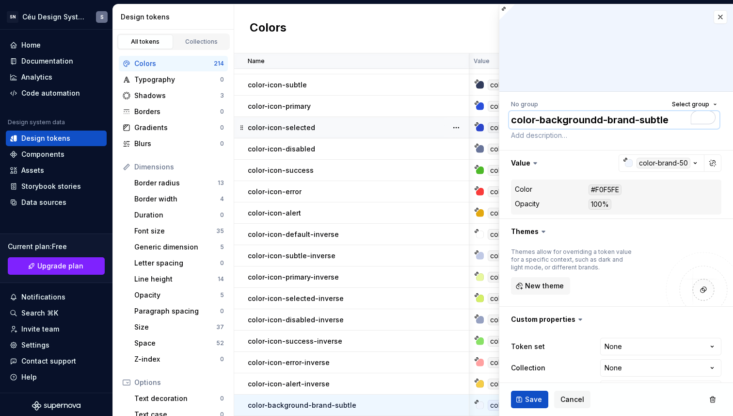
type textarea "color-backgroundde-brand-subtle"
type textarea "*"
type textarea "color-backgroundd-brand-subtle"
type textarea "*"
type textarea "color-background-brand-subtle"
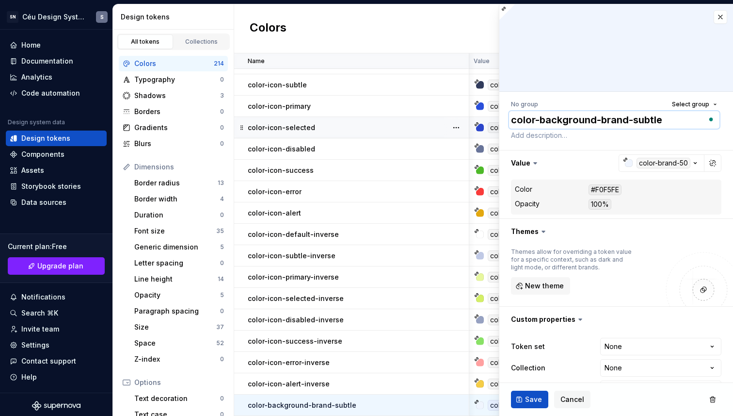
type textarea "*"
type textarea "color-background--brand-subtle"
type textarea "*"
type textarea "color-background-d-brand-subtle"
type textarea "*"
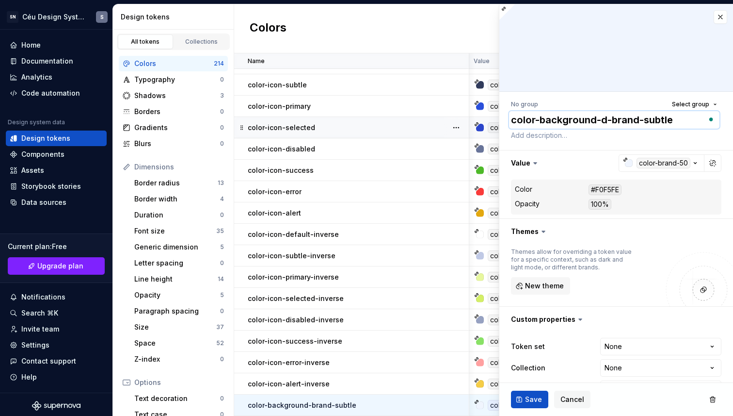
type textarea "color-background-de-brand-subtle"
type textarea "*"
type textarea "color-background-dec-brand-subtle"
type textarea "*"
type textarea "color-background-deco-brand-subtle"
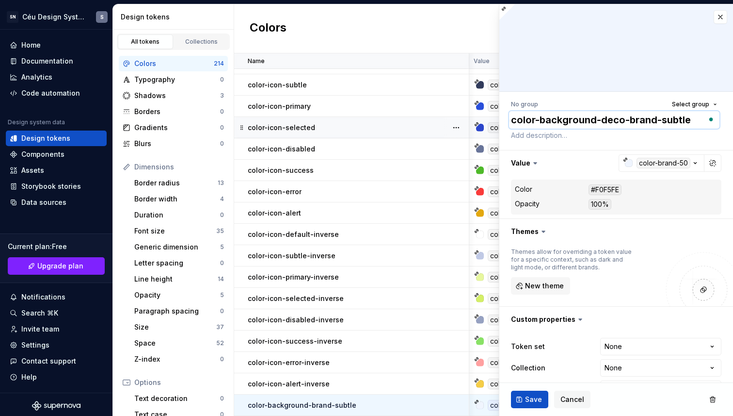
type textarea "*"
type textarea "color-background-decor-brand-subtle"
type textarea "*"
type textarea "color-background-decora-brand-subtle"
type textarea "*"
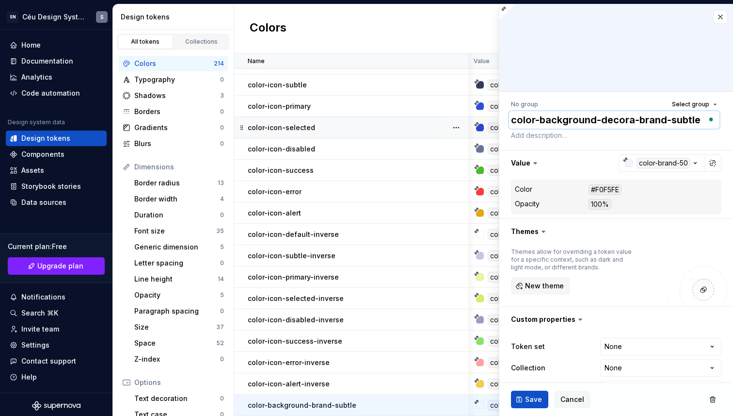
type textarea "color-background-decorat-brand-subtle"
type textarea "*"
type textarea "color-background-decorati-brand-subtle"
type textarea "*"
type textarea "color-background-decorativ-brand-subtle"
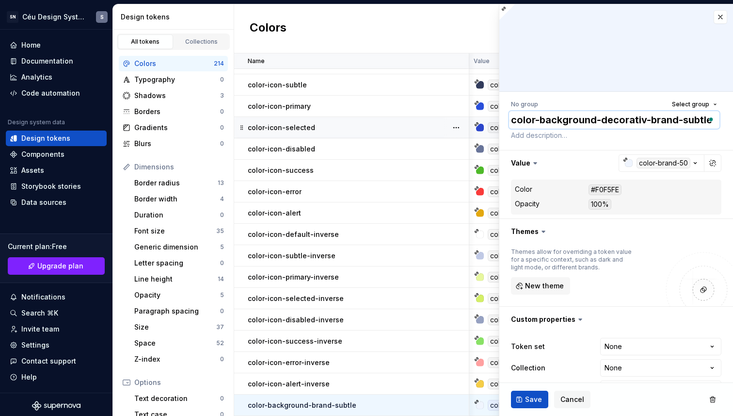
type textarea "*"
type textarea "color-background-decorative-brand-subtle"
click at [515, 403] on button "Save" at bounding box center [529, 398] width 37 height 17
type textarea "*"
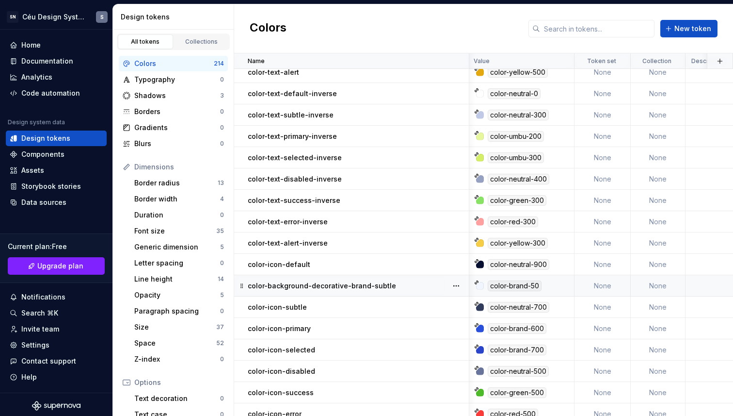
scroll to position [4018, 1]
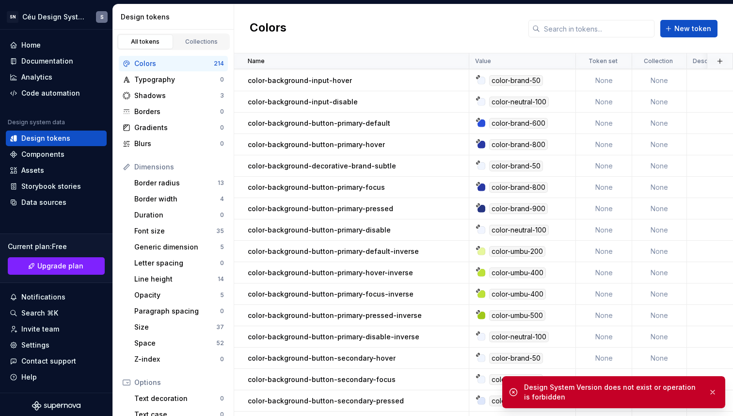
scroll to position [2627, 0]
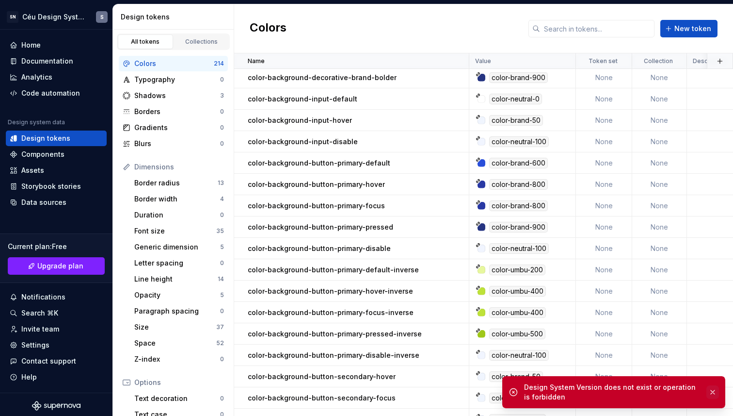
click at [715, 390] on button "button" at bounding box center [713, 392] width 13 height 14
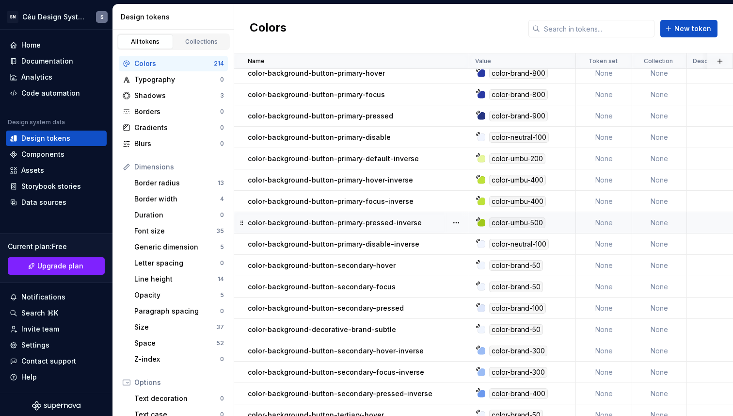
click at [537, 331] on div "color-brand-50" at bounding box center [516, 329] width 54 height 11
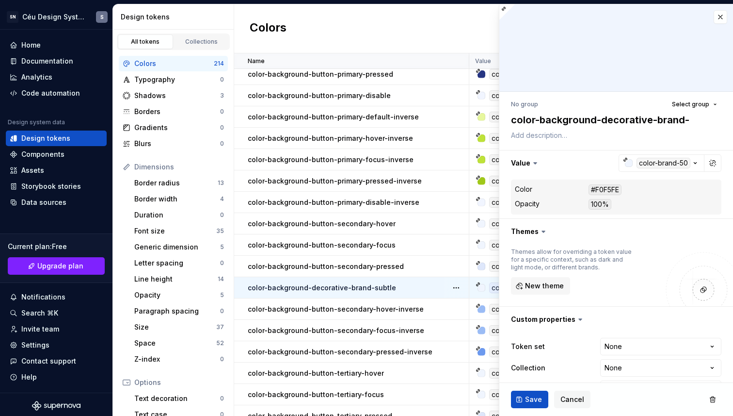
scroll to position [2789, 0]
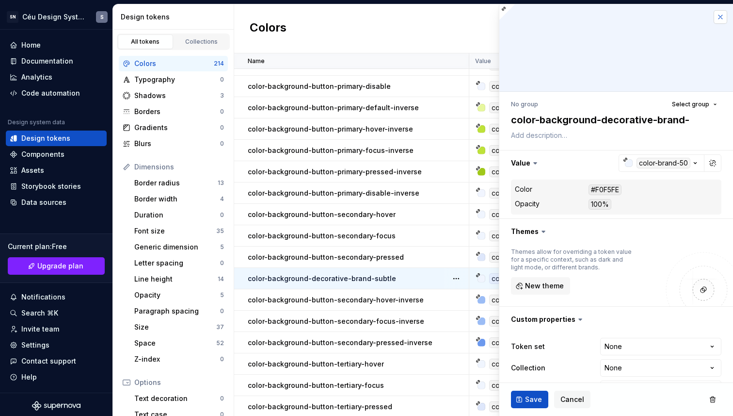
click at [723, 17] on button "button" at bounding box center [721, 17] width 14 height 14
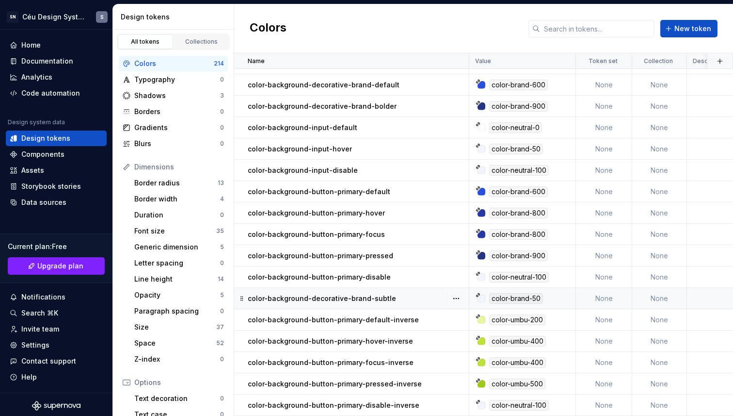
scroll to position [2583, 0]
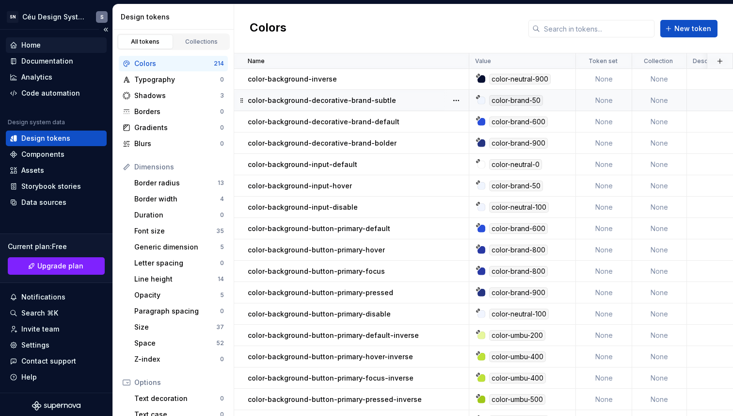
click at [25, 47] on div "Home" at bounding box center [30, 45] width 19 height 10
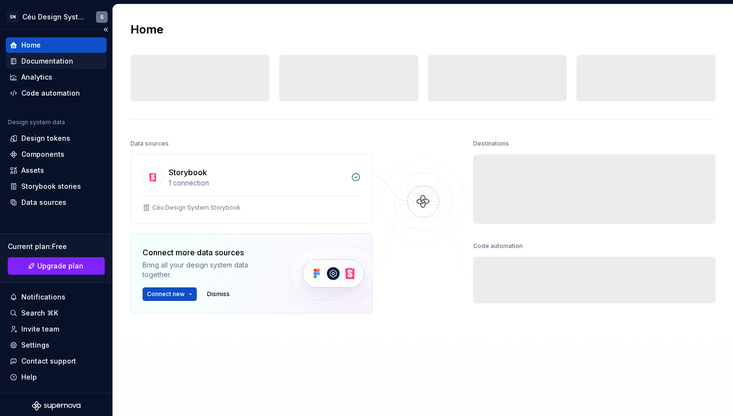
click at [28, 56] on div "Documentation" at bounding box center [47, 61] width 52 height 10
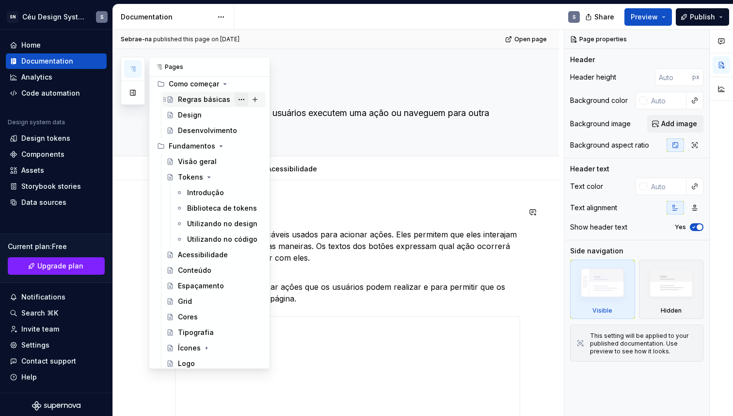
scroll to position [123, 0]
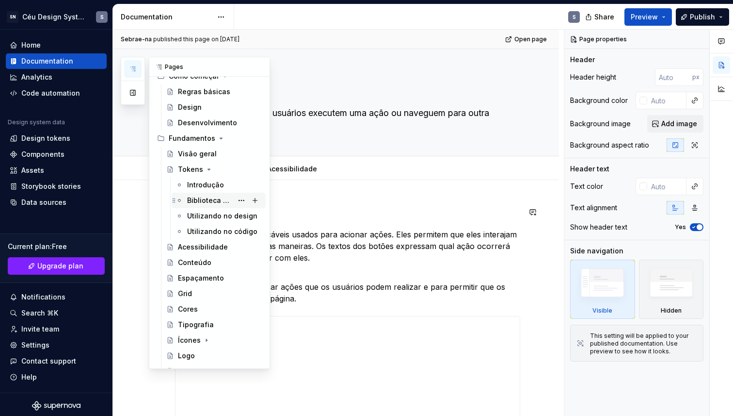
click at [211, 200] on div "Biblioteca de tokens" at bounding box center [210, 200] width 46 height 10
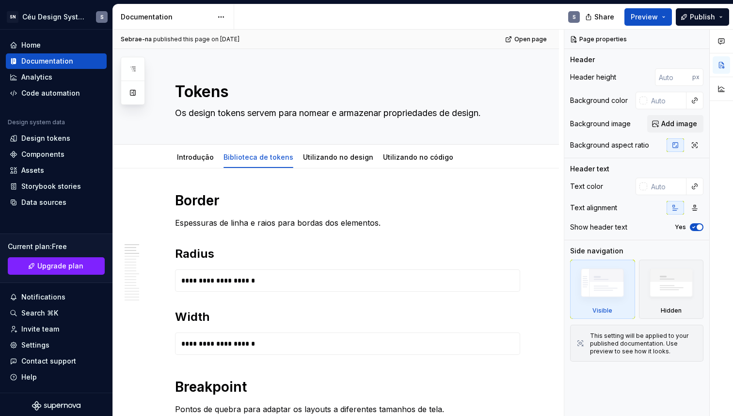
type textarea "*"
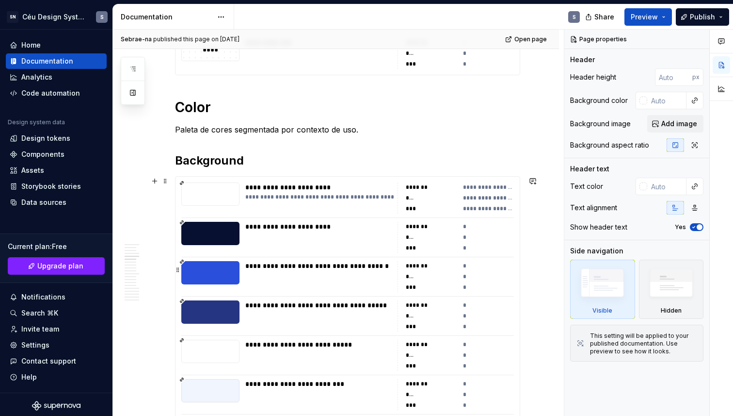
scroll to position [951, 0]
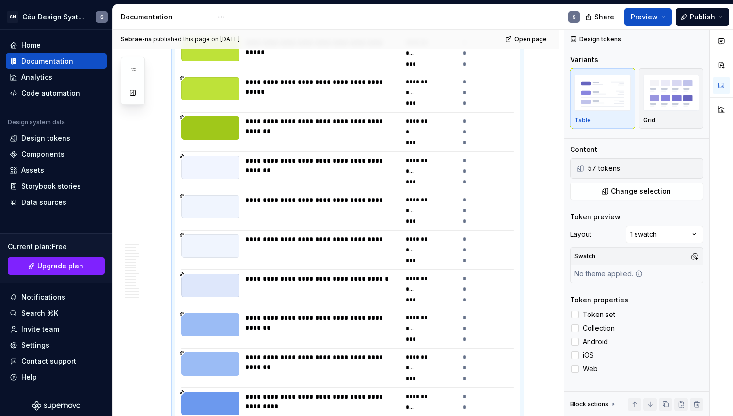
scroll to position [0, 0]
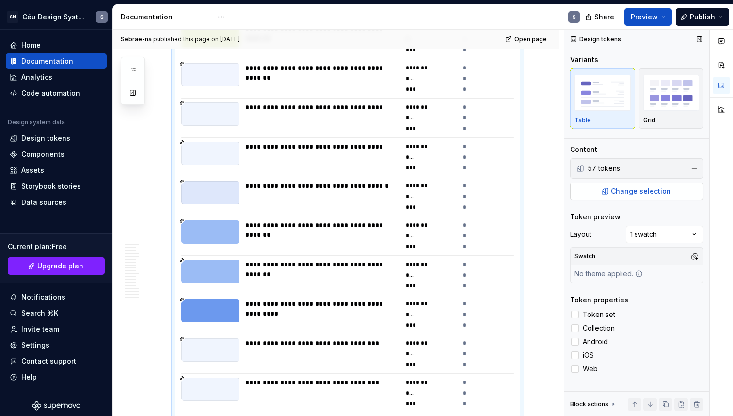
click at [633, 195] on span "Change selection" at bounding box center [641, 191] width 60 height 10
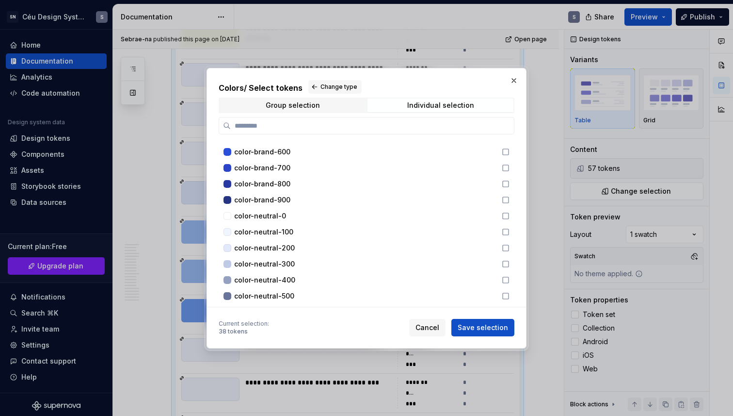
scroll to position [169, 0]
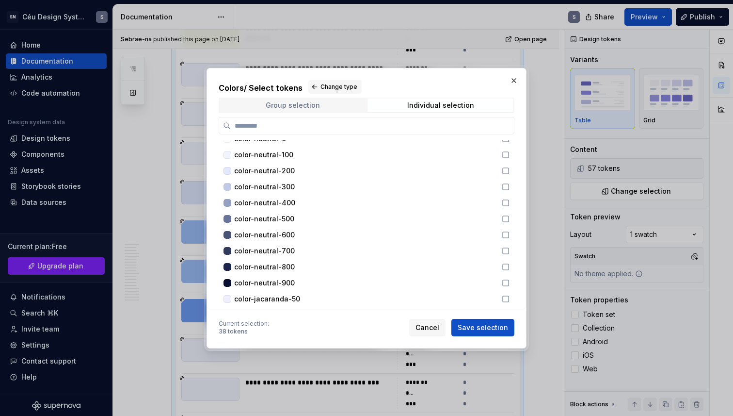
click at [341, 110] on span "Group selection" at bounding box center [293, 105] width 146 height 14
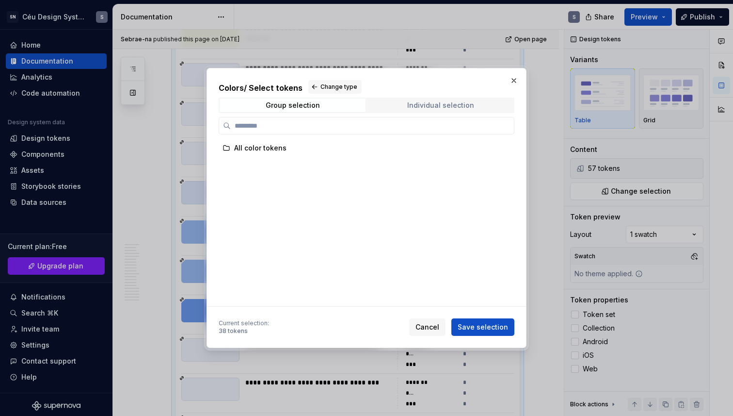
click at [419, 109] on div "Individual selection" at bounding box center [440, 105] width 67 height 8
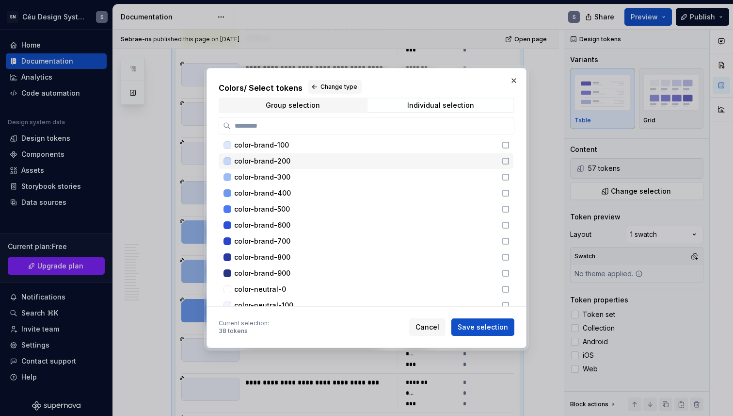
scroll to position [29, 0]
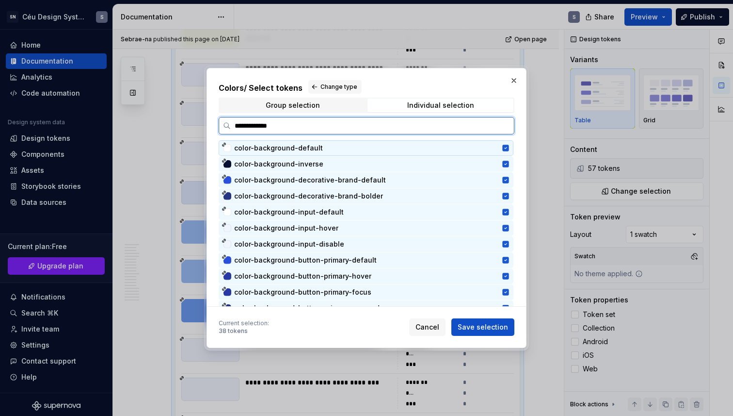
type input "**********"
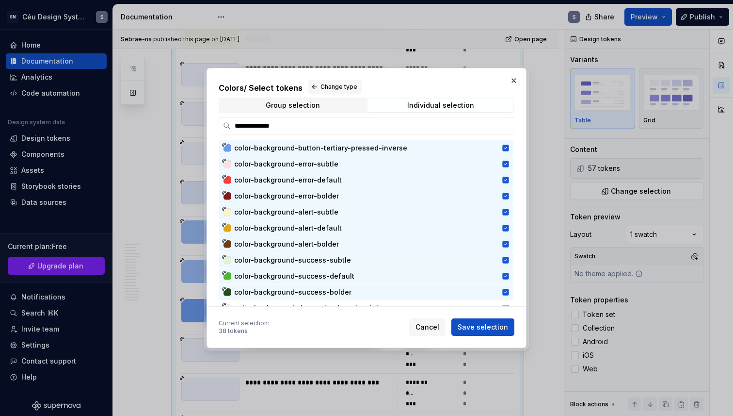
scroll to position [444, 0]
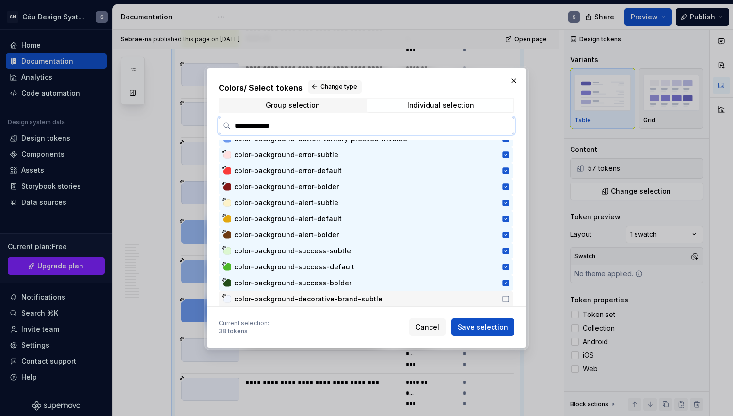
click at [487, 292] on div "color-background-decorative-brand-subtle" at bounding box center [366, 299] width 295 height 16
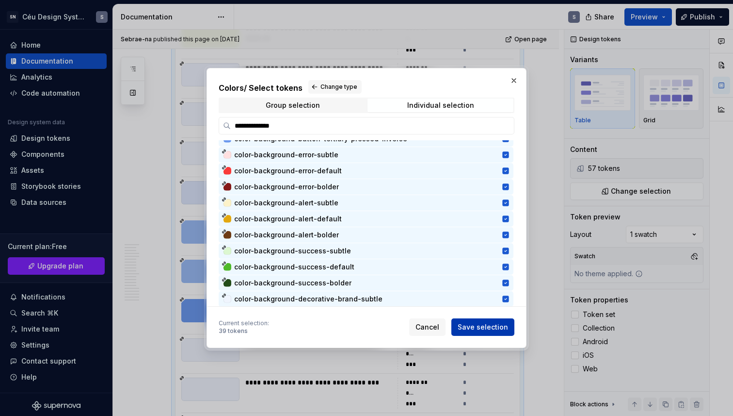
click at [496, 331] on span "Save selection" at bounding box center [483, 327] width 50 height 10
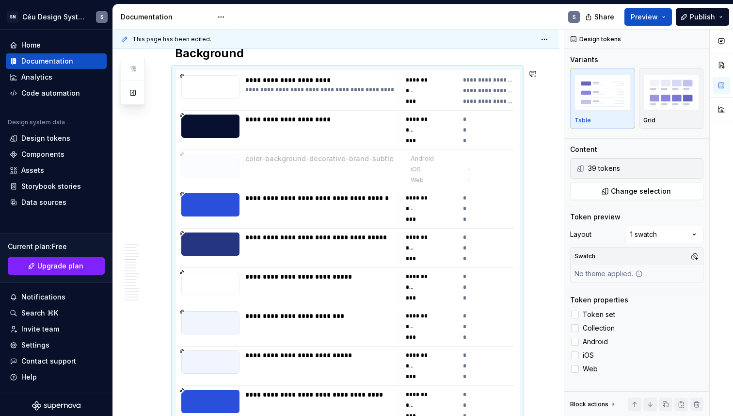
drag, startPoint x: 179, startPoint y: 249, endPoint x: 207, endPoint y: 171, distance: 83.0
click at [701, 12] on span "Publish" at bounding box center [702, 17] width 25 height 10
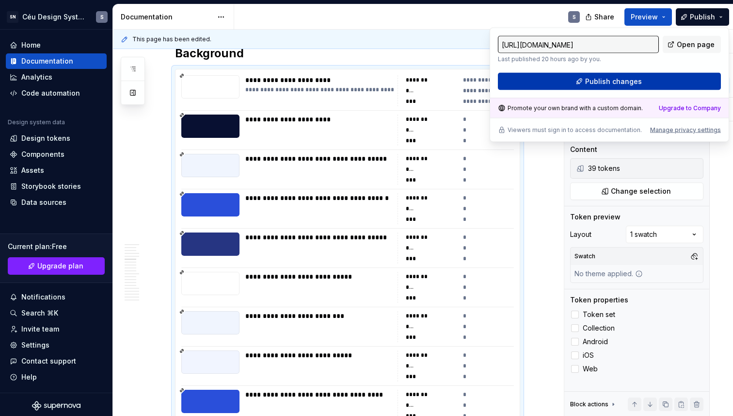
click at [662, 81] on button "Publish changes" at bounding box center [609, 81] width 223 height 17
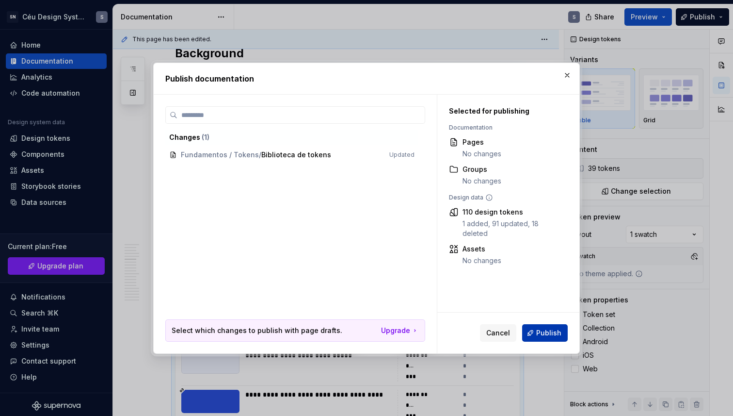
click at [544, 340] on button "Publish" at bounding box center [545, 332] width 46 height 17
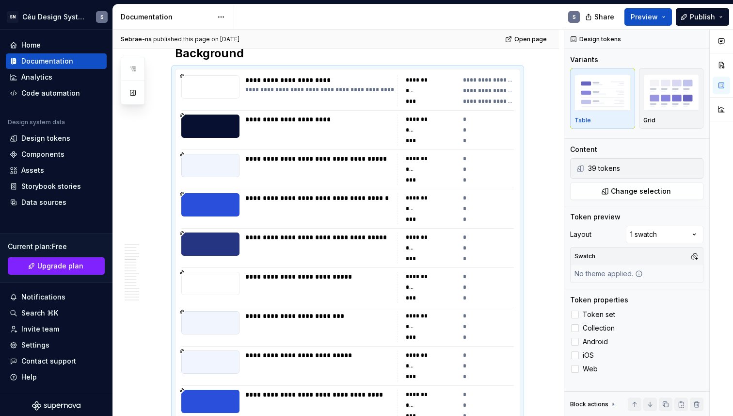
type textarea "*"
